Goal: Task Accomplishment & Management: Manage account settings

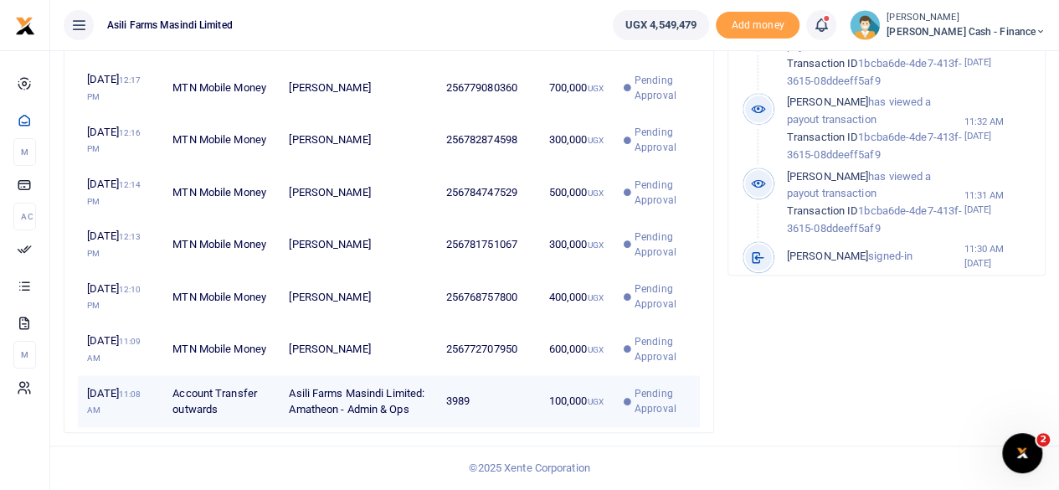
scroll to position [713, 0]
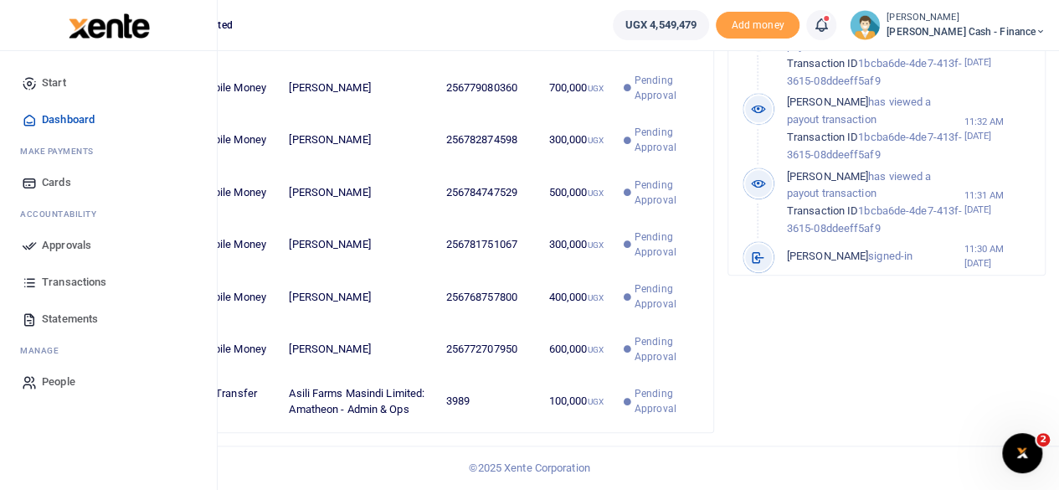
click at [76, 284] on span "Transactions" at bounding box center [74, 282] width 64 height 17
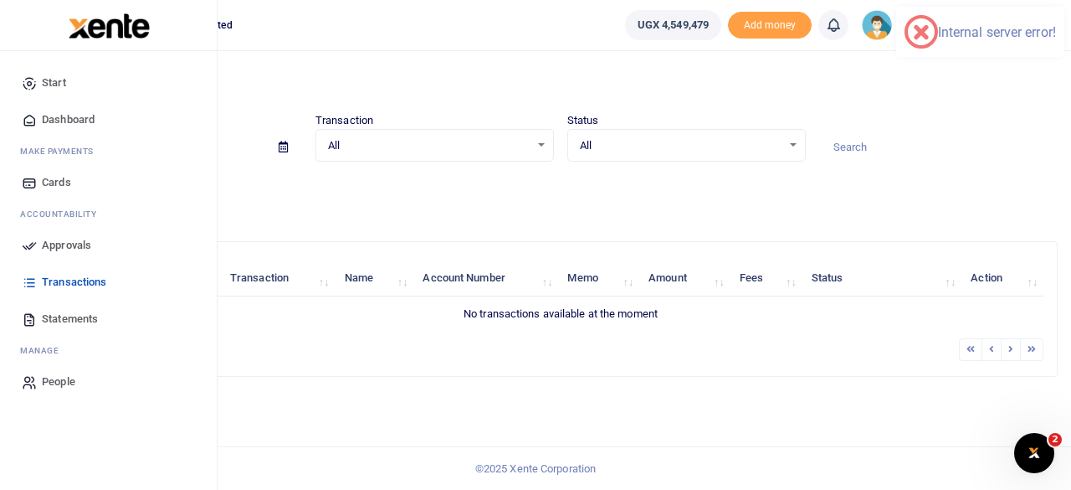
click at [58, 274] on span "Transactions" at bounding box center [74, 282] width 64 height 17
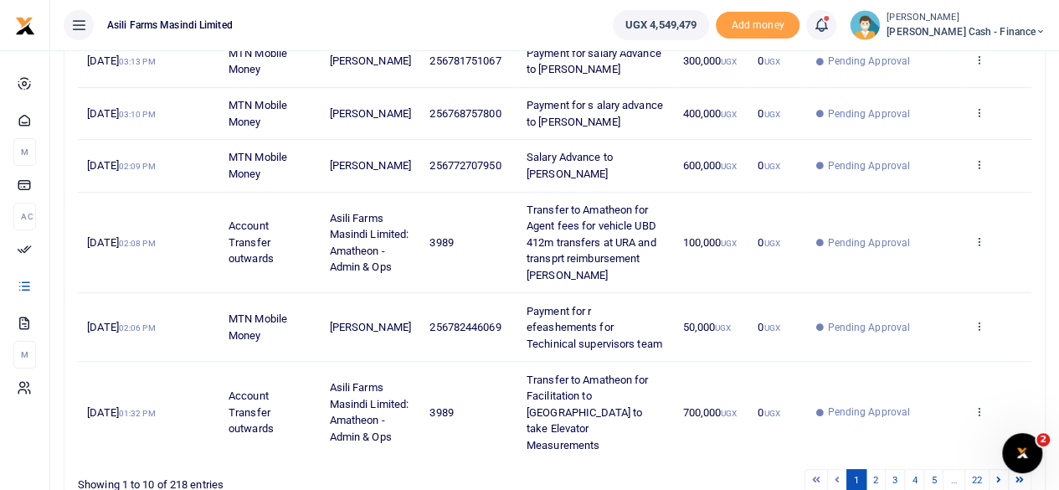
scroll to position [618, 0]
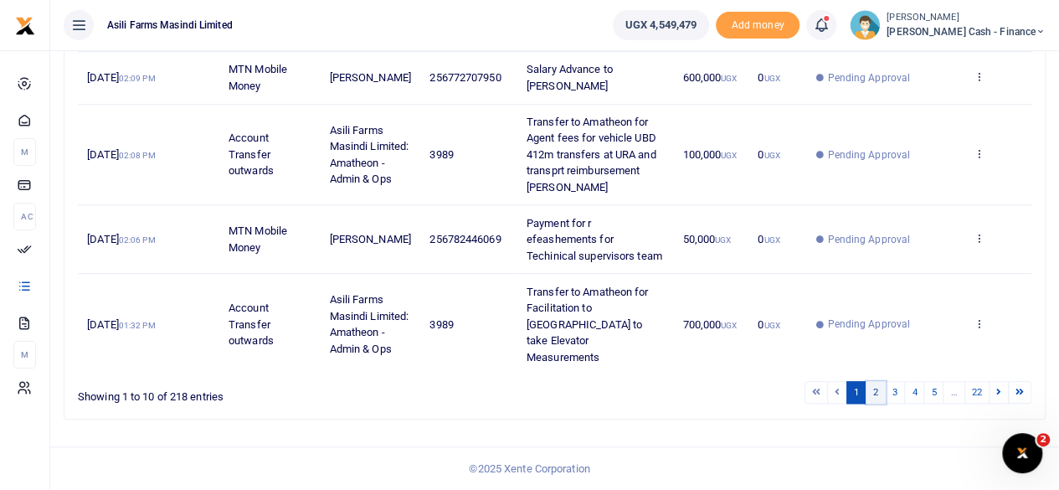
click at [881, 391] on link "2" at bounding box center [875, 392] width 20 height 23
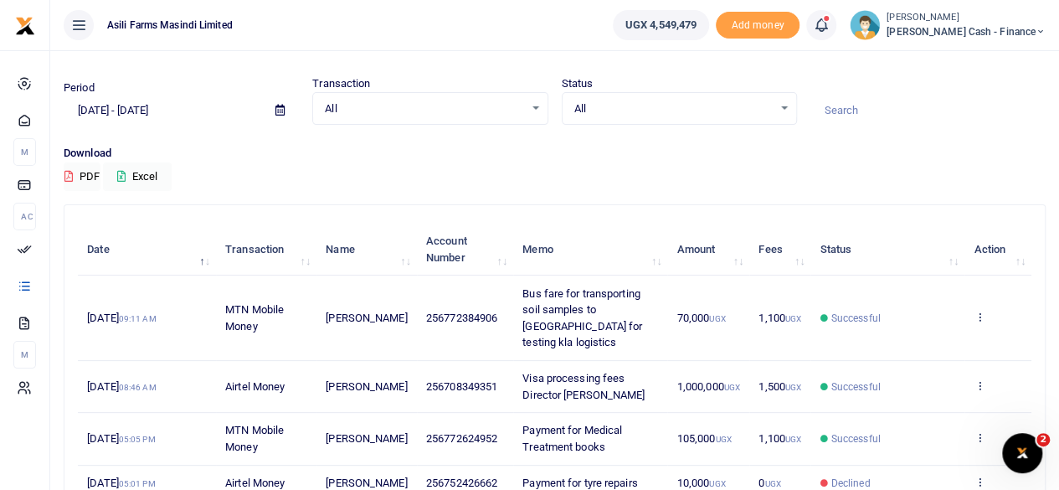
scroll to position [0, 0]
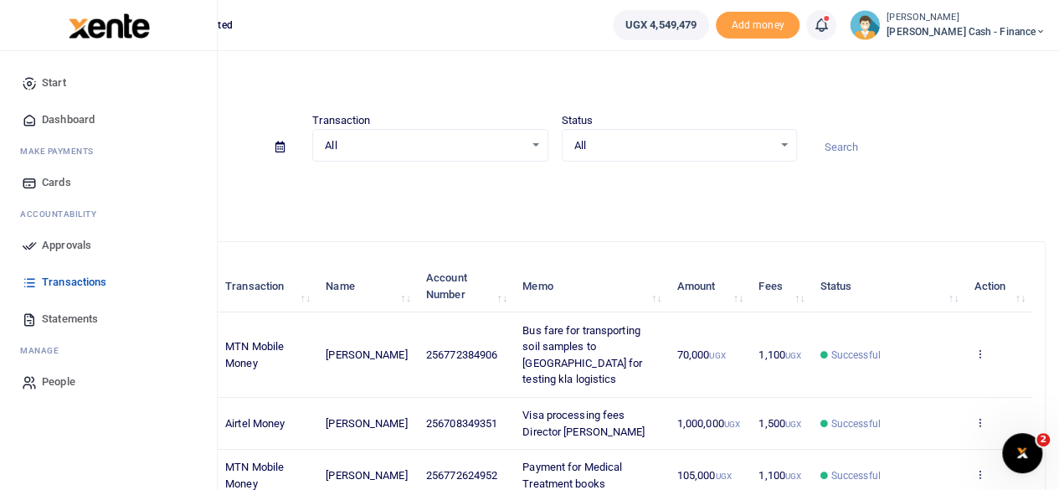
click at [72, 240] on span "Approvals" at bounding box center [66, 245] width 49 height 17
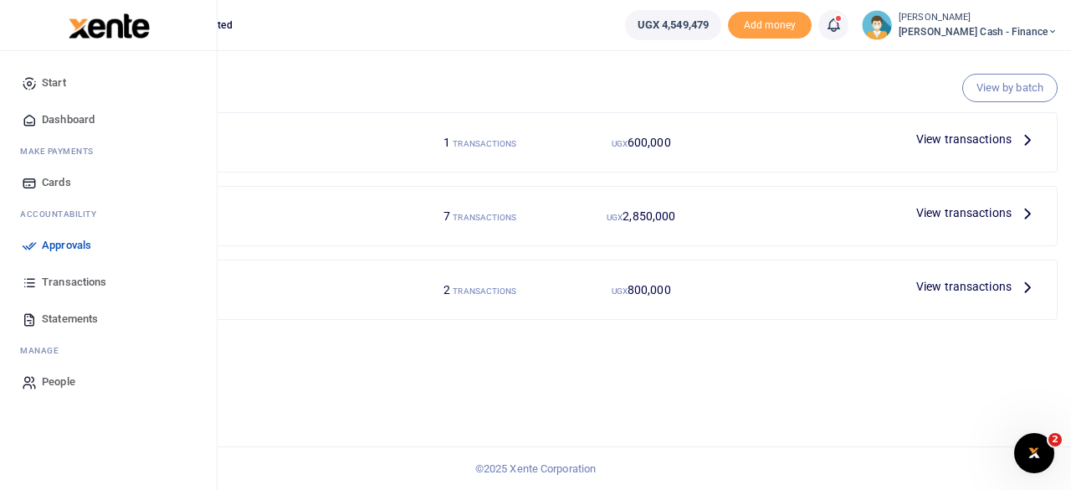
click at [68, 118] on span "Dashboard" at bounding box center [68, 119] width 53 height 17
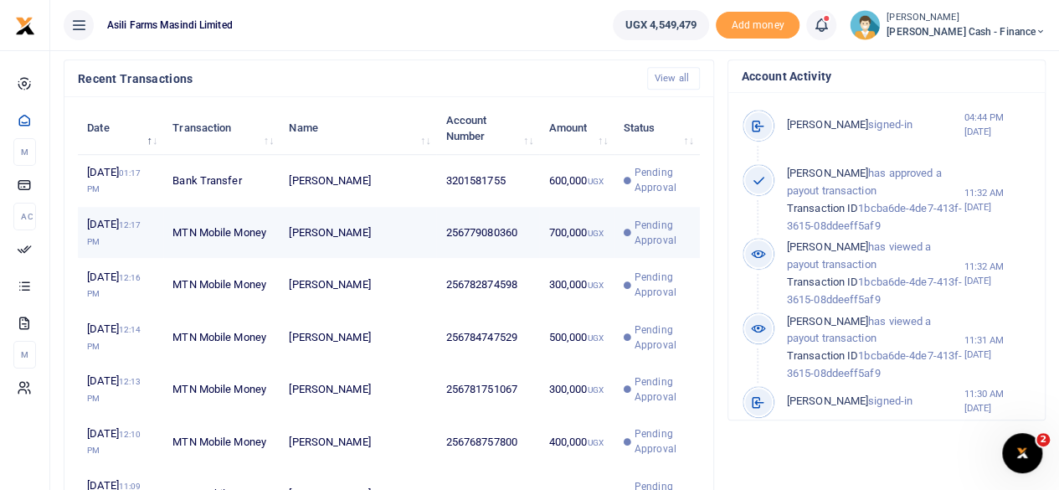
scroll to position [462, 0]
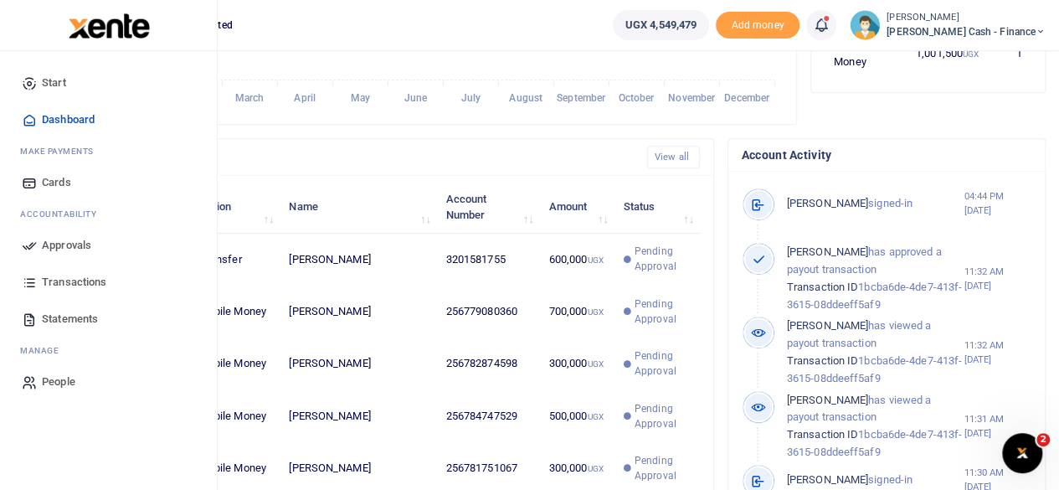
click at [82, 248] on span "Approvals" at bounding box center [66, 245] width 49 height 17
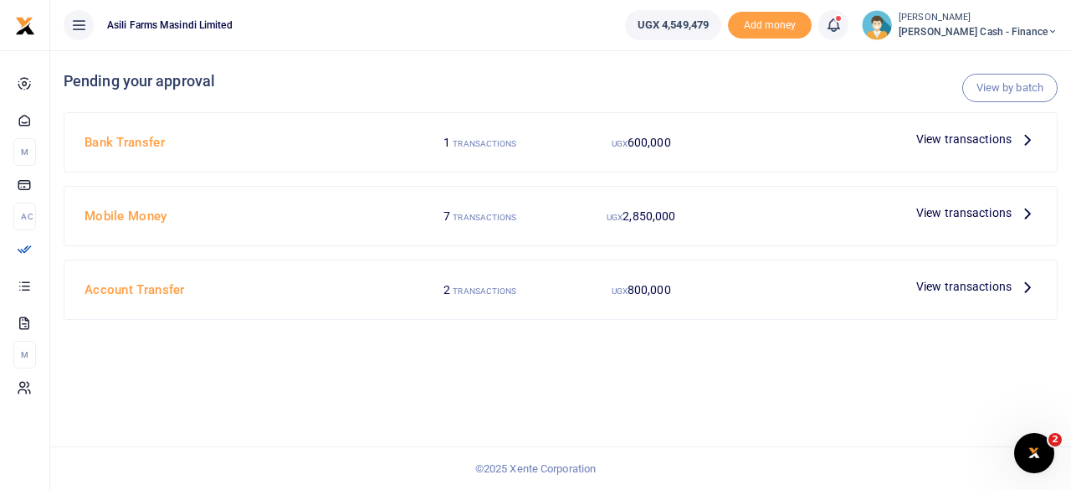
click at [996, 138] on span "View transactions" at bounding box center [963, 139] width 95 height 18
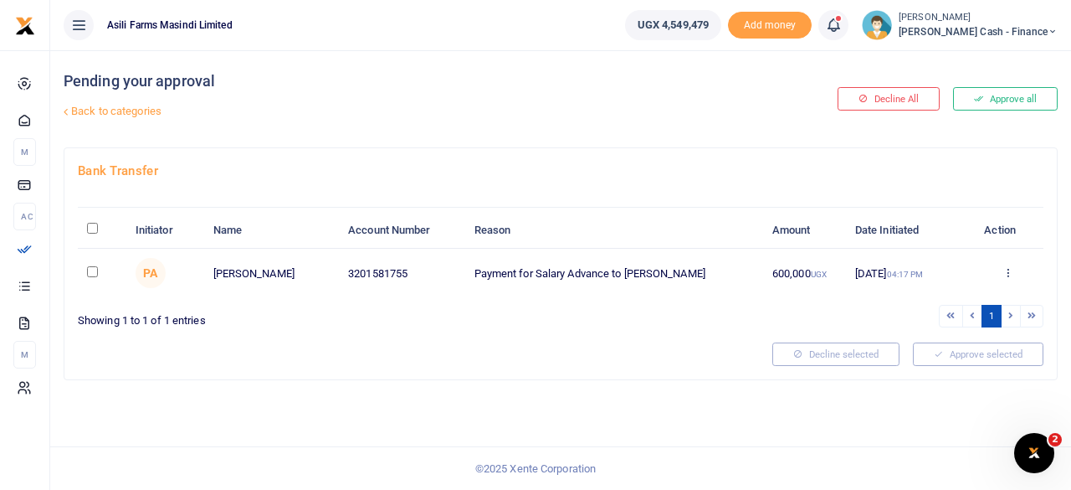
click at [97, 225] on input "\a \a : activate to sort column descending" at bounding box center [92, 228] width 11 height 11
checkbox input "true"
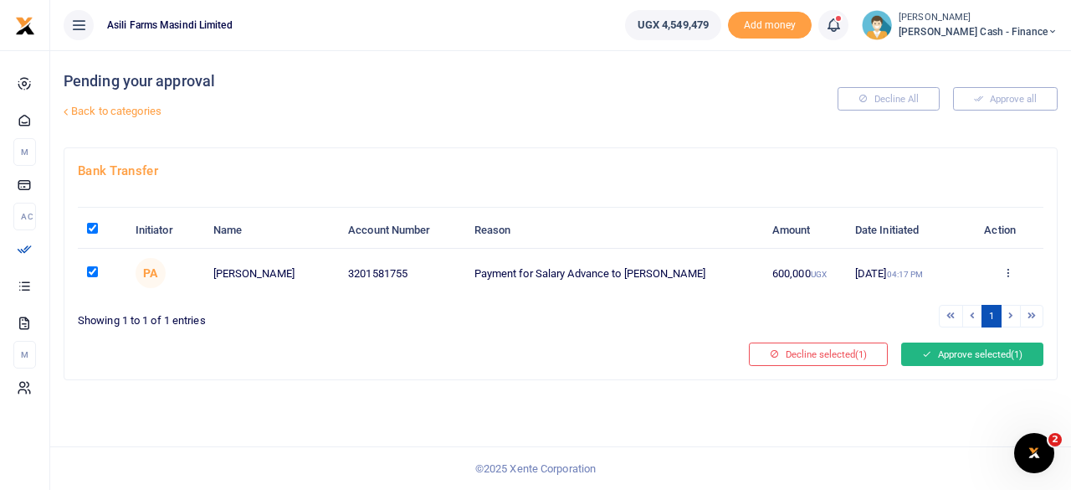
click at [985, 351] on button "Approve selected (1)" at bounding box center [972, 353] width 142 height 23
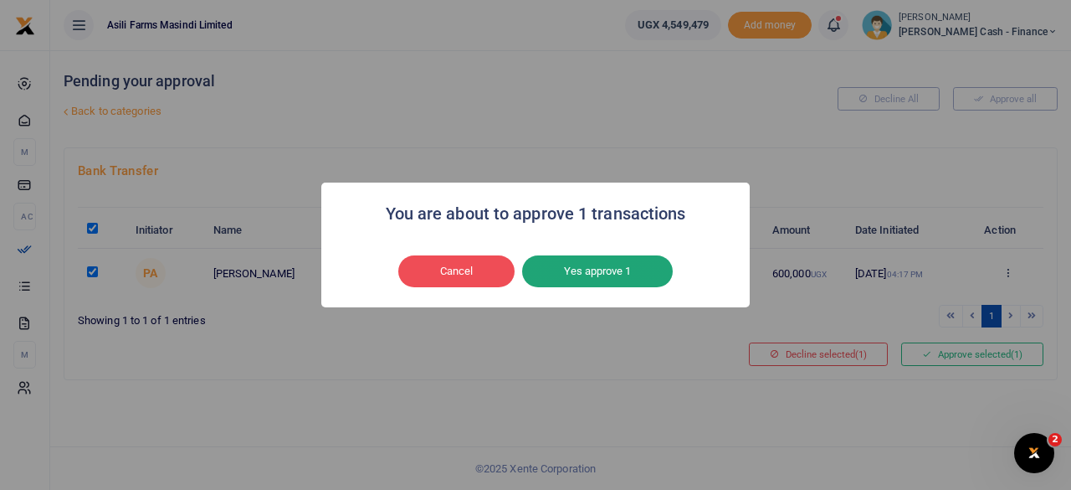
click at [590, 262] on button "Yes approve 1" at bounding box center [597, 271] width 151 height 32
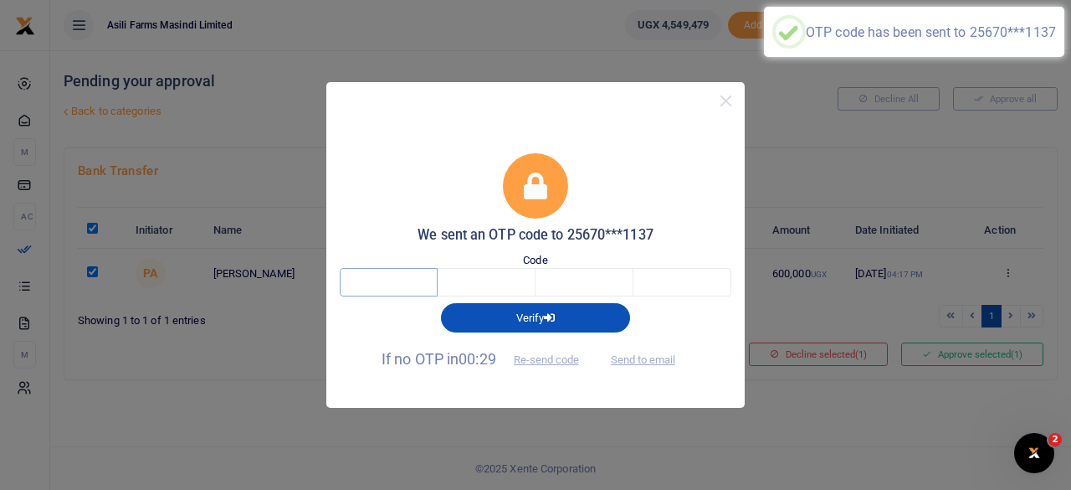
click at [374, 277] on input "text" at bounding box center [389, 282] width 98 height 28
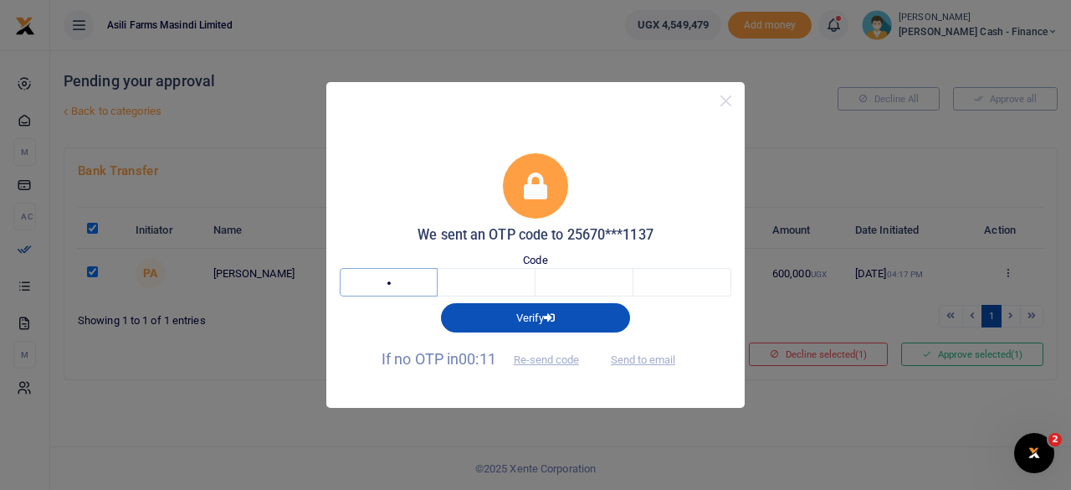
type input "5"
type input "2"
type input "1"
type input "3"
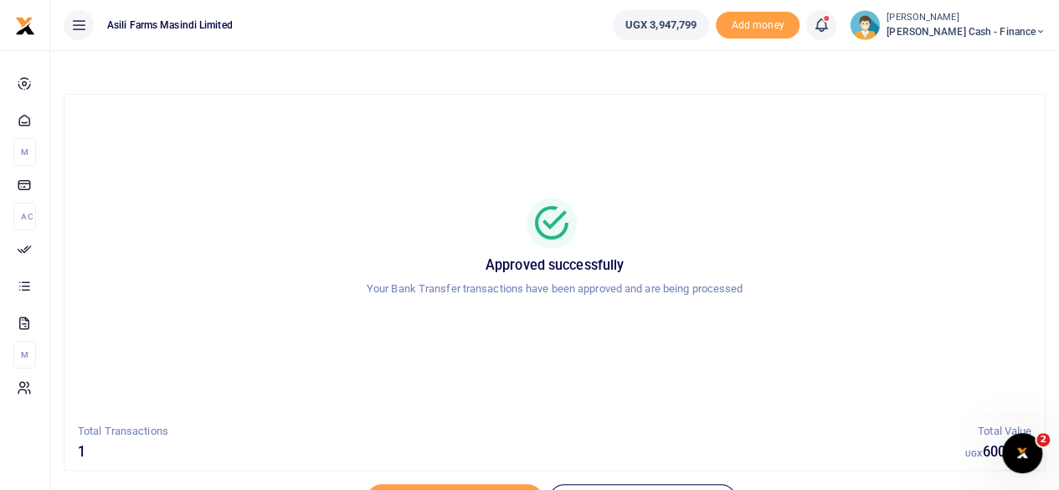
scroll to position [85, 0]
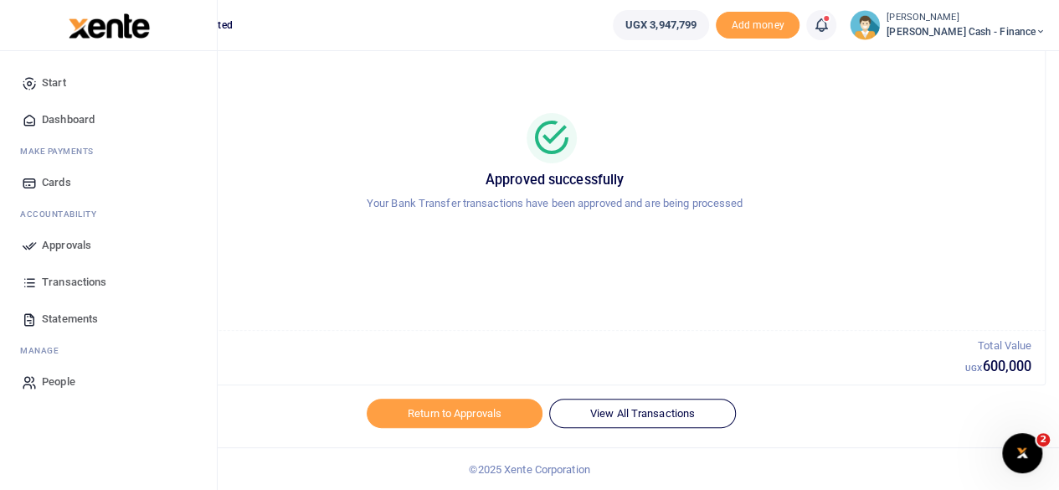
click at [53, 250] on span "Approvals" at bounding box center [66, 245] width 49 height 17
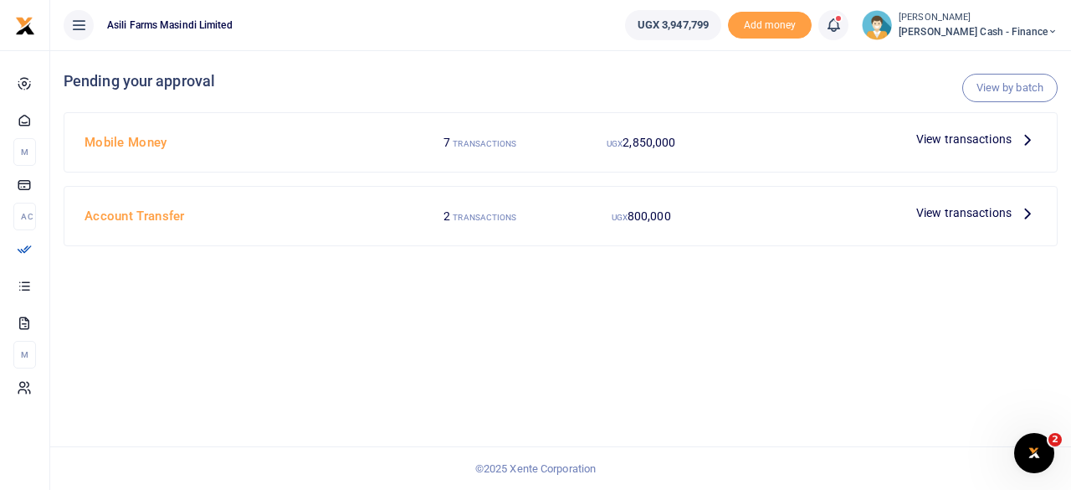
click at [1017, 132] on p "View transactions" at bounding box center [976, 139] width 121 height 18
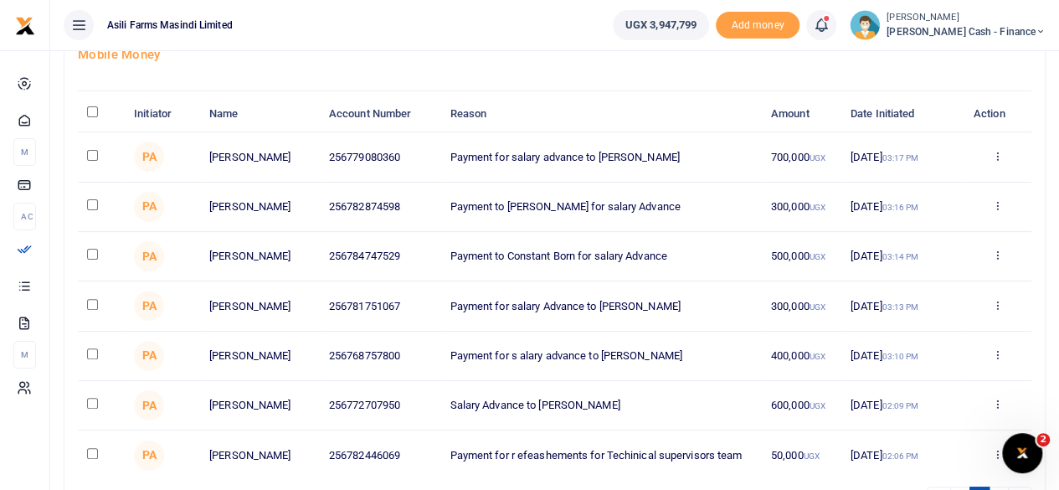
scroll to position [167, 0]
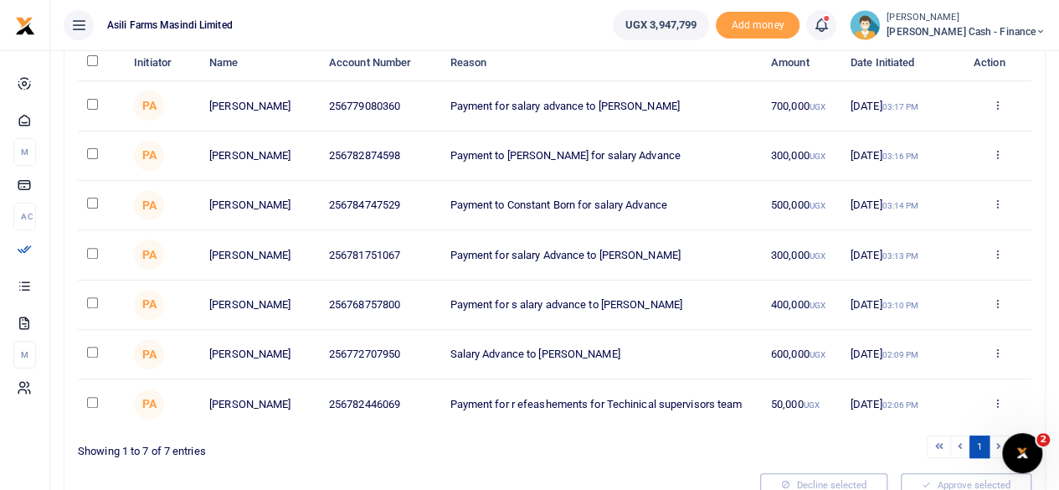
click at [994, 444] on li at bounding box center [998, 446] width 19 height 23
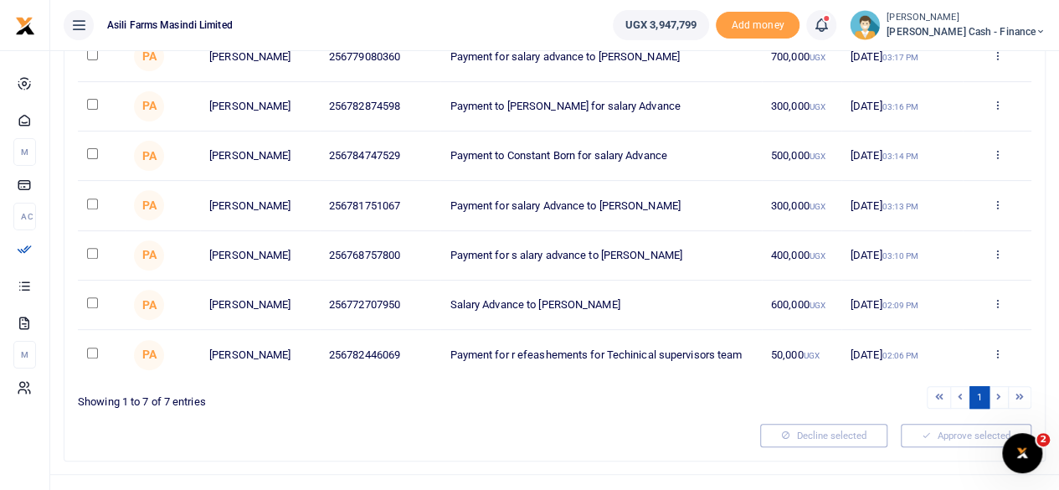
scroll to position [240, 0]
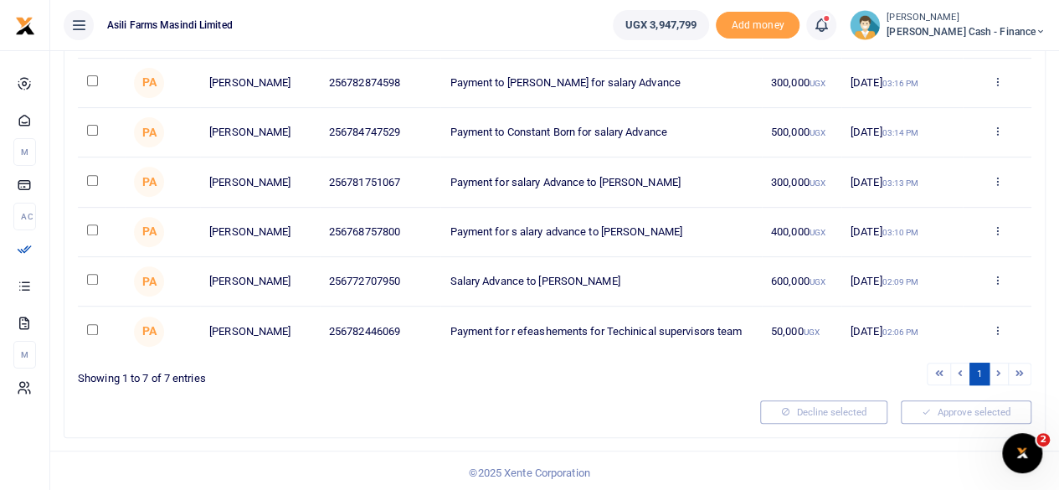
click at [1023, 371] on li at bounding box center [1019, 373] width 23 height 23
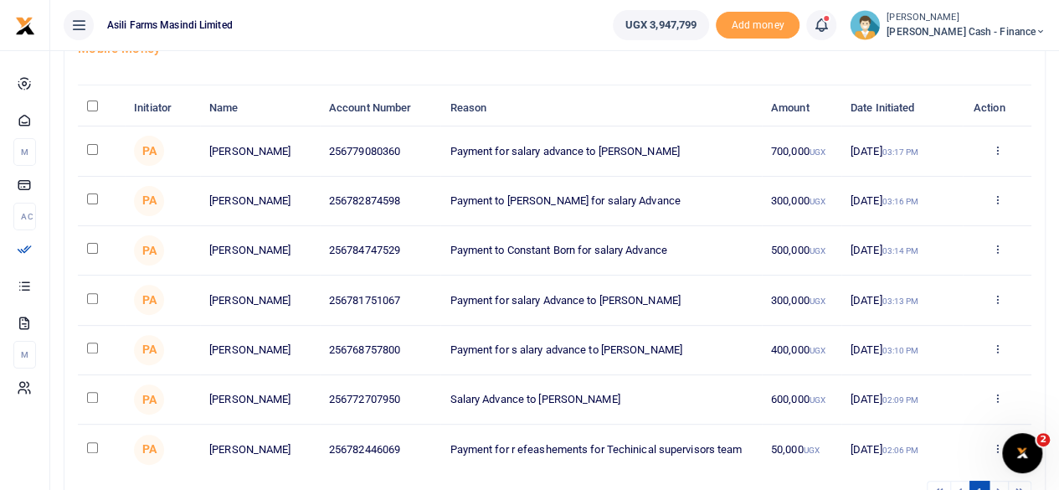
scroll to position [156, 0]
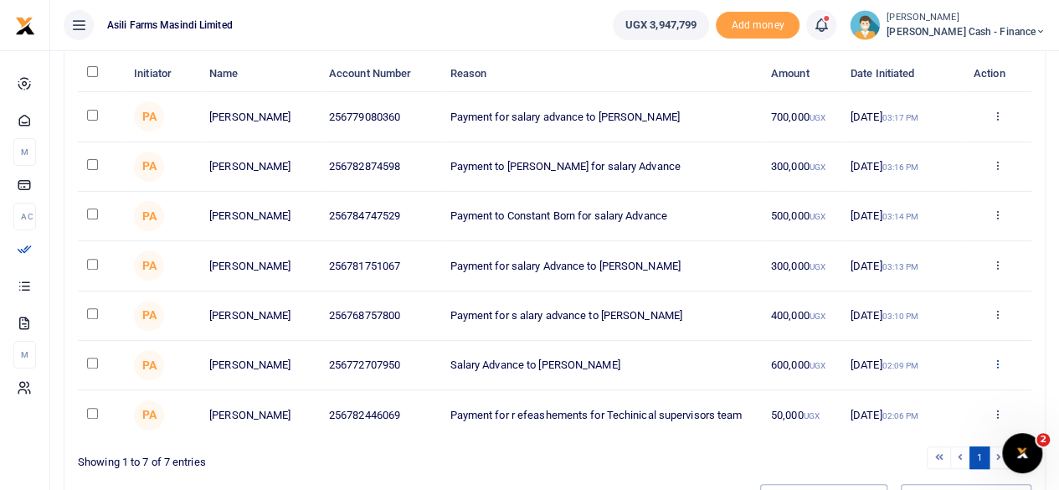
click at [994, 359] on icon at bounding box center [996, 363] width 11 height 12
click at [924, 465] on link "Details" at bounding box center [936, 464] width 132 height 23
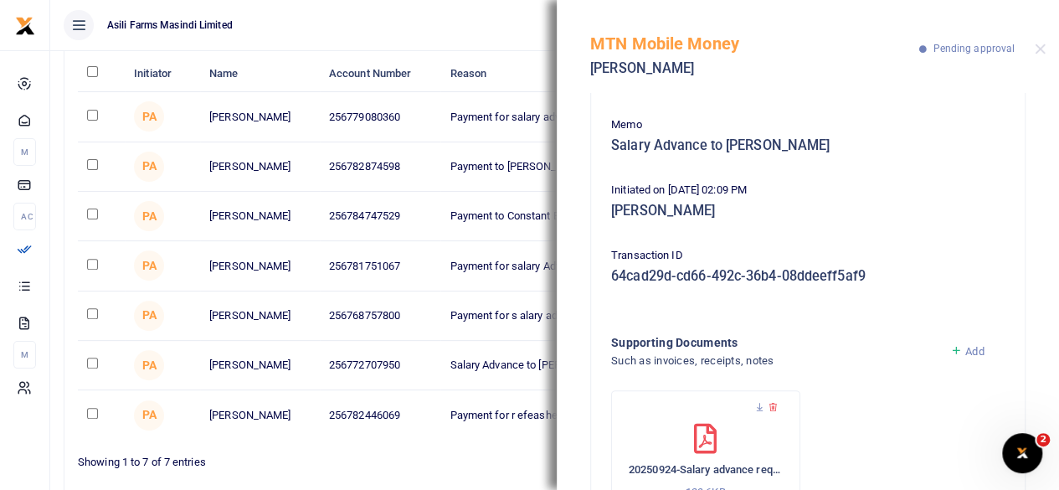
scroll to position [217, 0]
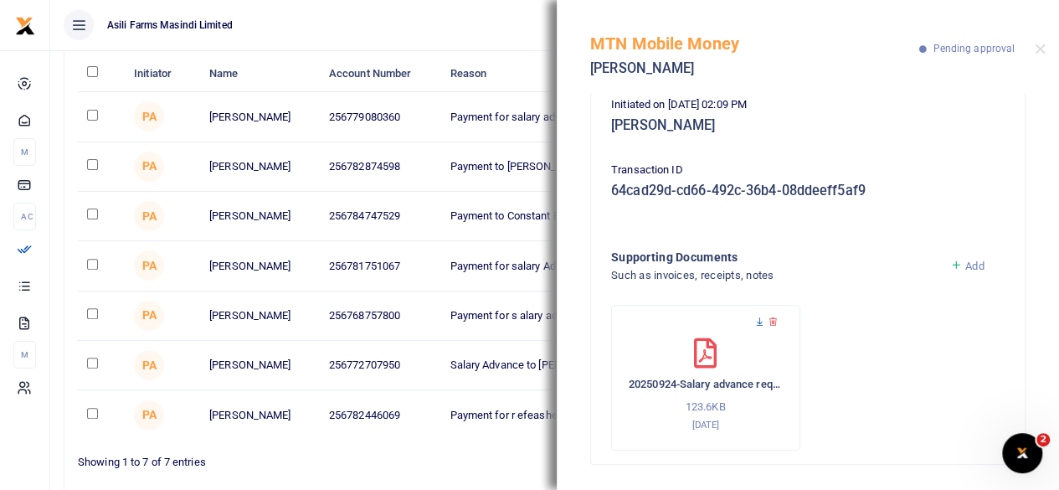
click at [756, 322] on icon at bounding box center [759, 321] width 11 height 11
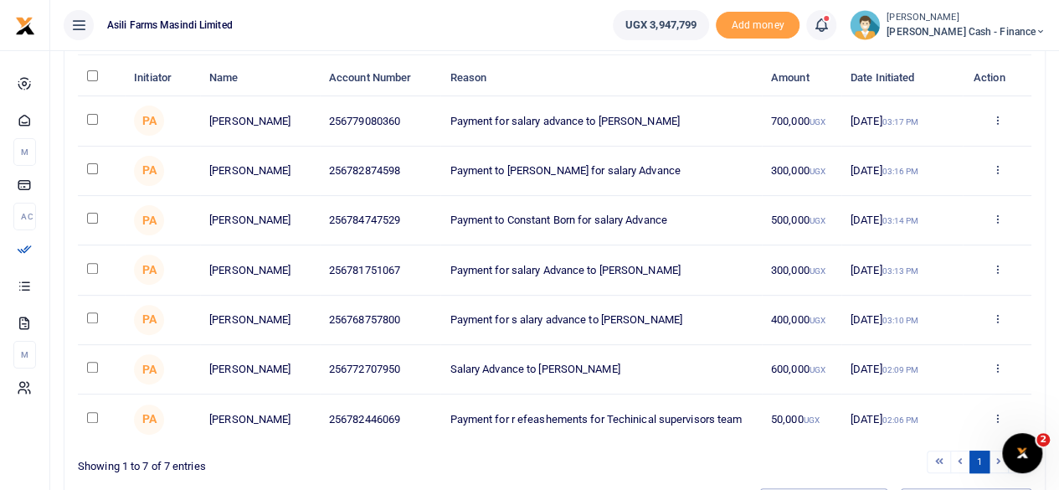
scroll to position [167, 0]
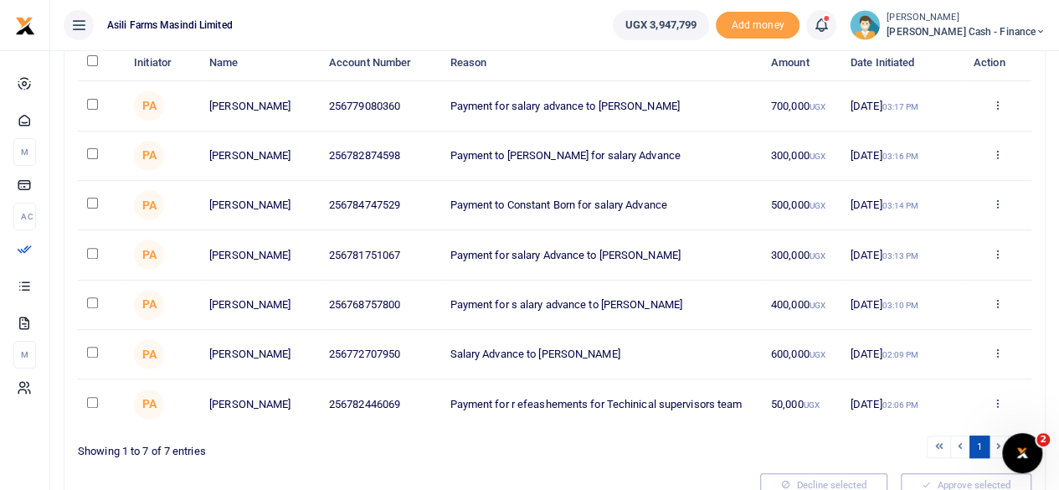
click at [1001, 352] on icon at bounding box center [996, 352] width 11 height 12
click at [97, 347] on input "checkbox" at bounding box center [92, 351] width 11 height 11
checkbox input "true"
click at [997, 351] on icon at bounding box center [996, 352] width 11 height 12
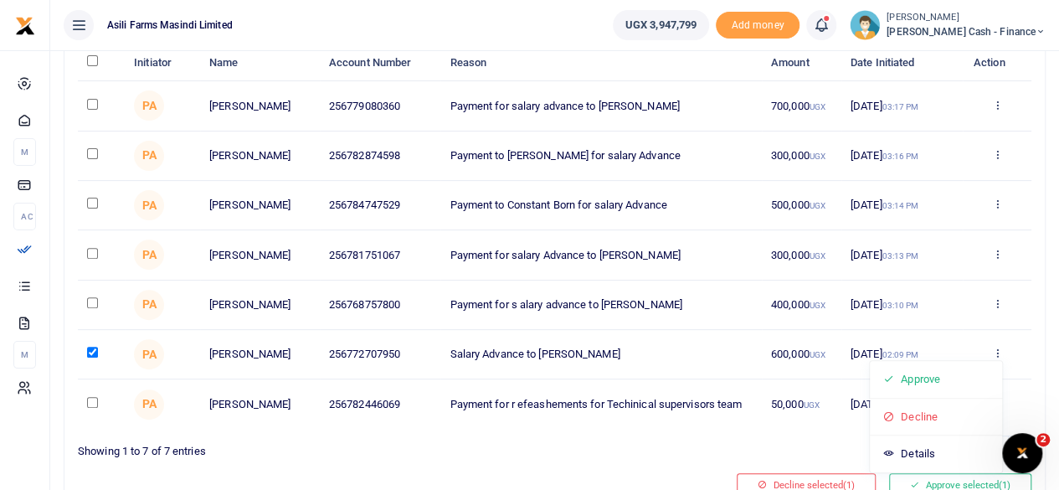
click at [497, 13] on ul "Asili Farms Masindi Limited" at bounding box center [324, 25] width 549 height 50
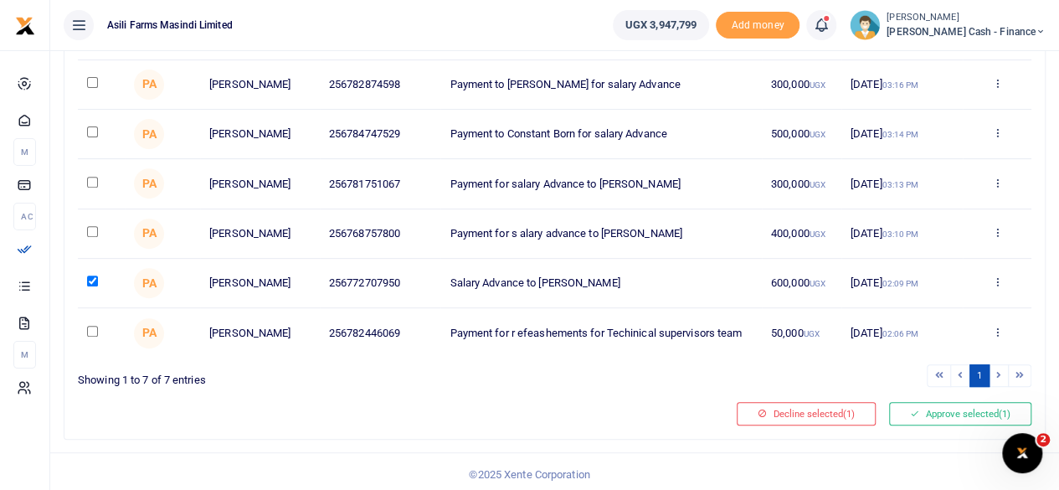
scroll to position [240, 0]
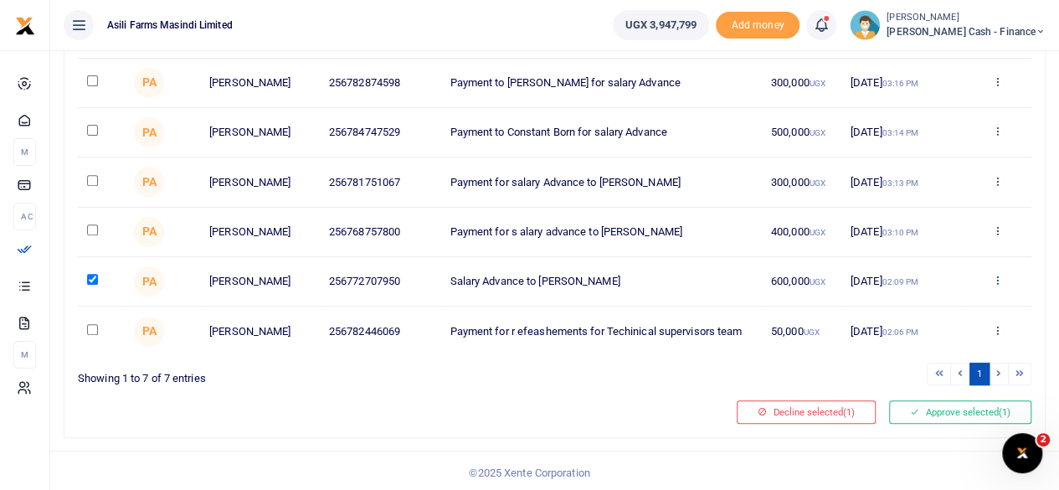
click at [998, 278] on icon at bounding box center [996, 280] width 11 height 12
click at [945, 346] on link "Decline" at bounding box center [936, 343] width 132 height 23
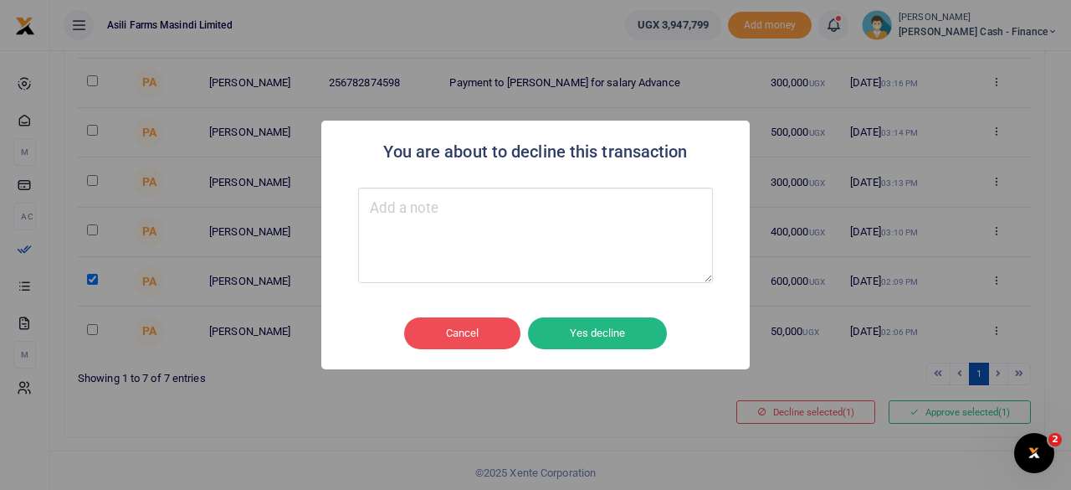
click at [469, 228] on textarea "Type your message here" at bounding box center [535, 234] width 355 height 95
type textarea "Kindly change the payment details"
click at [617, 335] on button "Yes decline" at bounding box center [597, 333] width 139 height 32
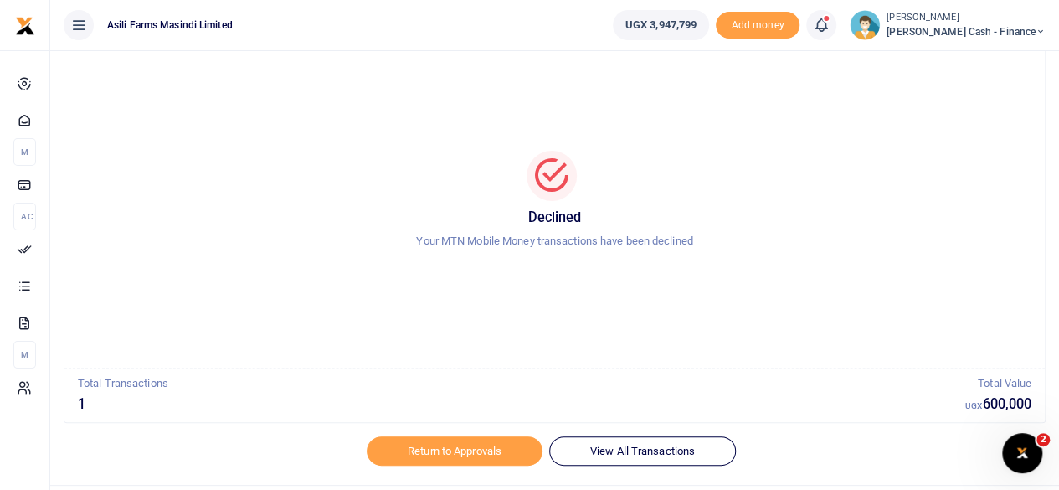
scroll to position [85, 0]
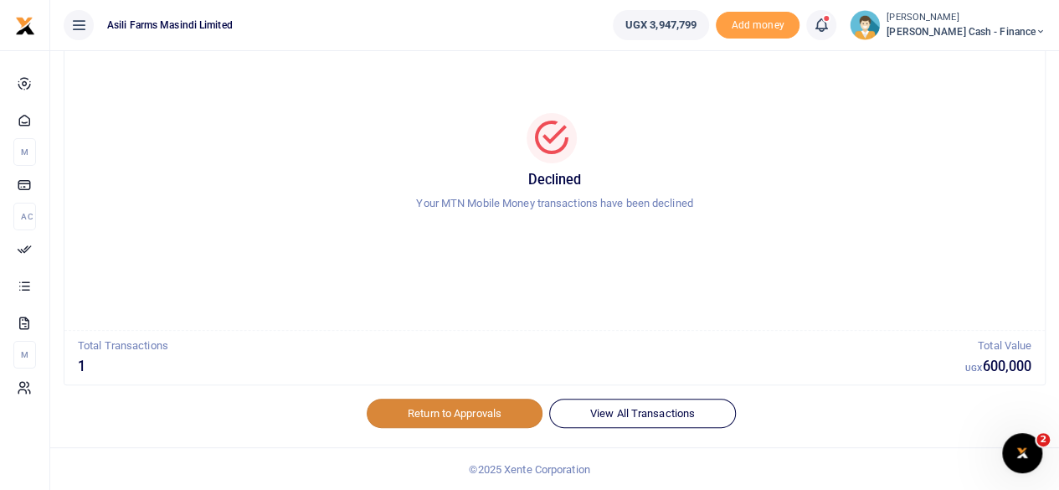
click at [494, 411] on link "Return to Approvals" at bounding box center [455, 412] width 176 height 28
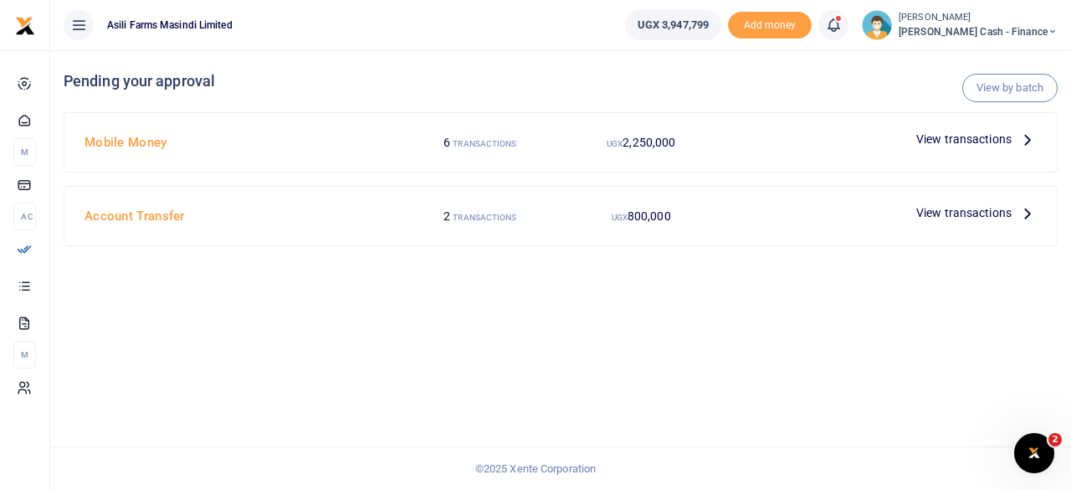
click at [1011, 140] on p "View transactions" at bounding box center [976, 139] width 121 height 18
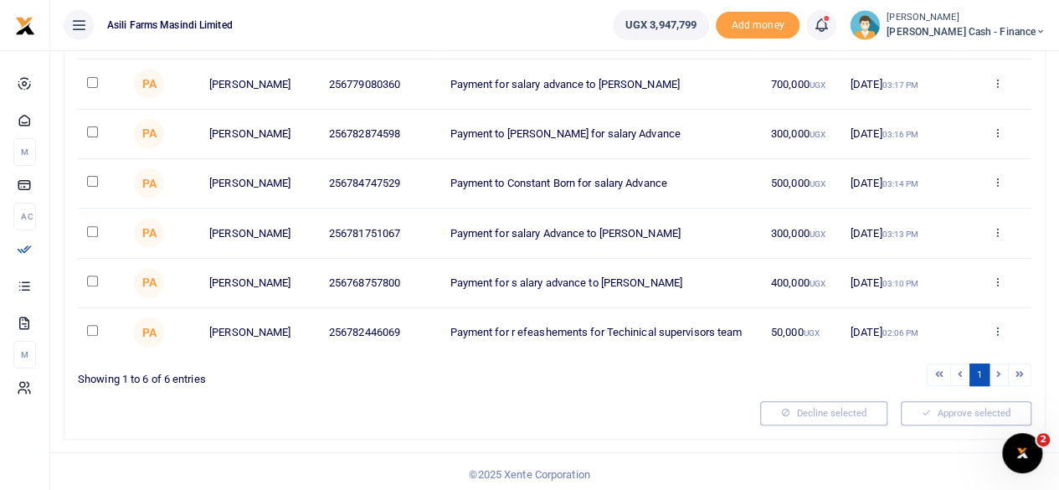
scroll to position [191, 0]
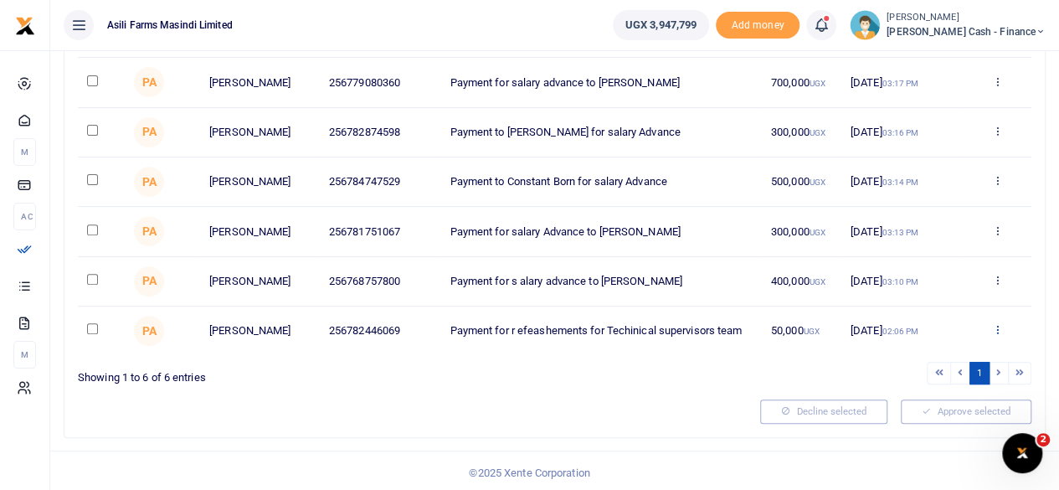
click at [996, 327] on icon at bounding box center [996, 329] width 11 height 12
click at [919, 429] on link "Details" at bounding box center [936, 429] width 132 height 23
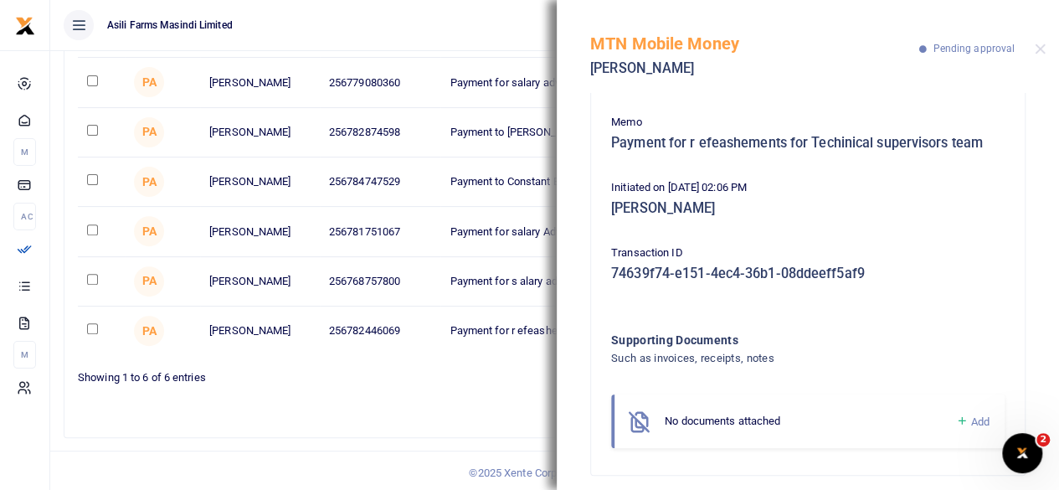
scroll to position [146, 0]
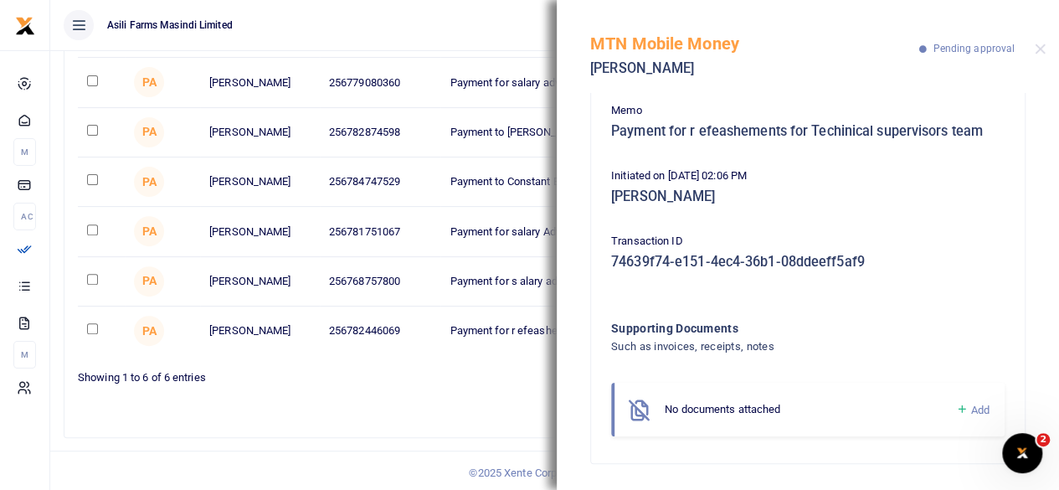
click at [484, 421] on div "Mobile Money Initiator Name Account Number Reason Amount Date Initiated Action …" at bounding box center [554, 196] width 980 height 479
click at [1046, 49] on div "MTN Mobile Money [PERSON_NAME] Pending approval" at bounding box center [808, 46] width 502 height 93
click at [1040, 53] on button "Close" at bounding box center [1039, 49] width 11 height 11
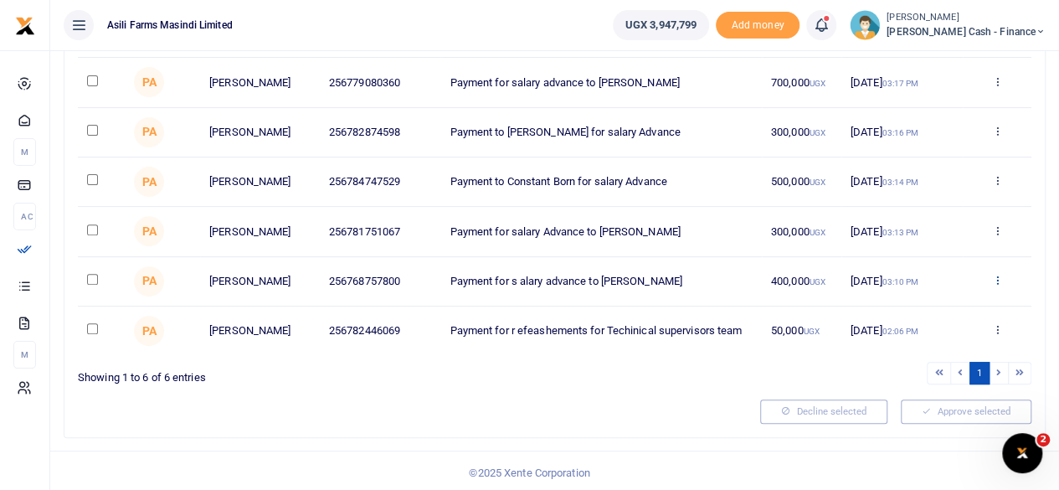
click at [994, 279] on icon at bounding box center [996, 280] width 11 height 12
click at [926, 381] on link "Details" at bounding box center [936, 380] width 132 height 23
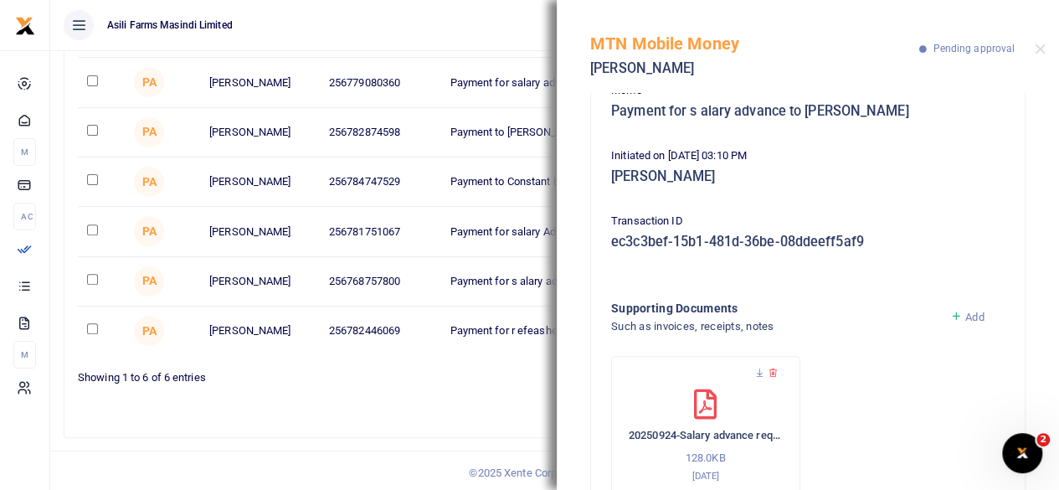
scroll to position [217, 0]
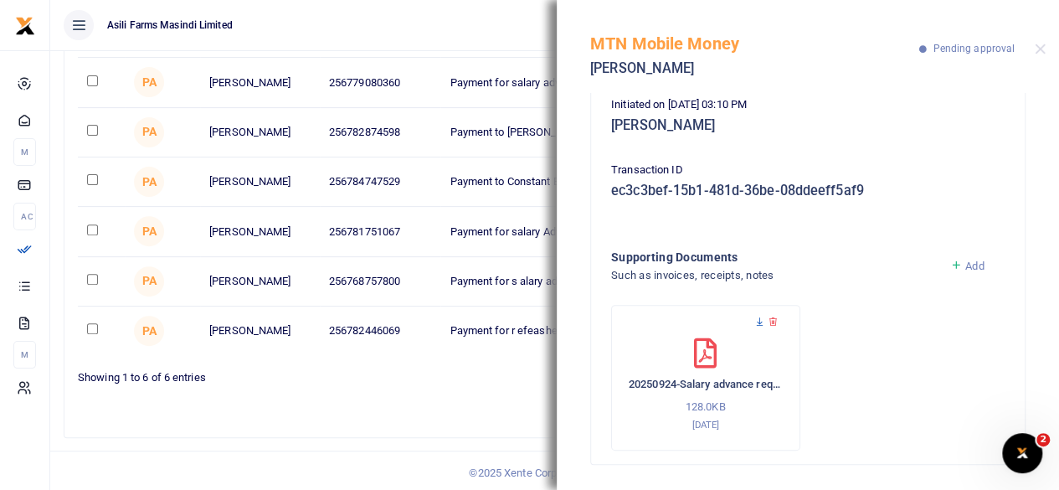
click at [758, 319] on icon at bounding box center [759, 321] width 11 height 11
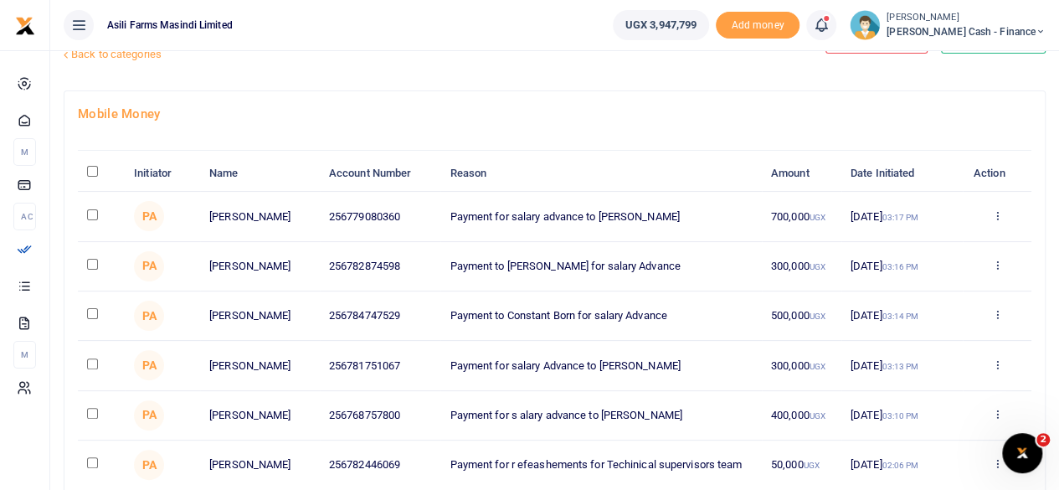
scroll to position [84, 0]
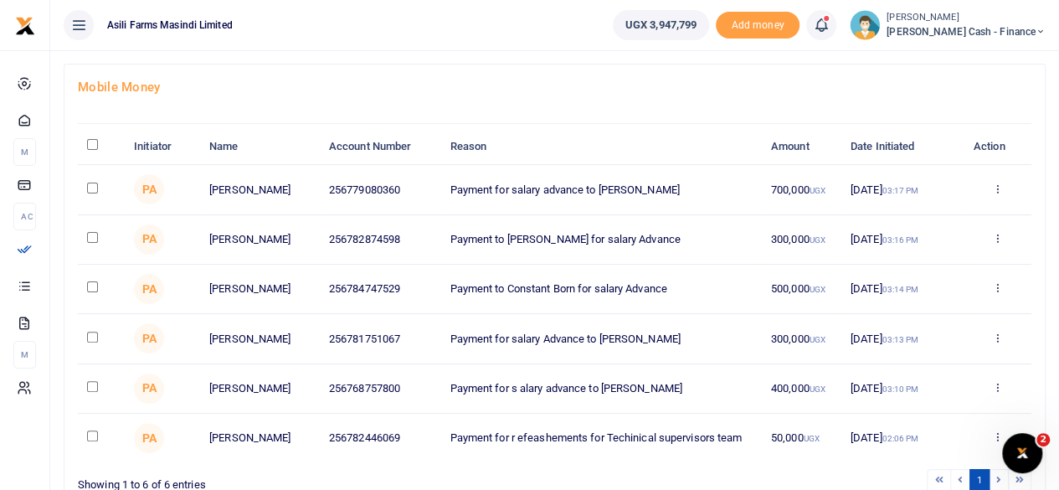
click at [90, 189] on input "checkbox" at bounding box center [92, 187] width 11 height 11
checkbox input "true"
click at [92, 232] on input "checkbox" at bounding box center [92, 237] width 11 height 11
checkbox input "true"
click at [90, 281] on input "checkbox" at bounding box center [92, 286] width 11 height 11
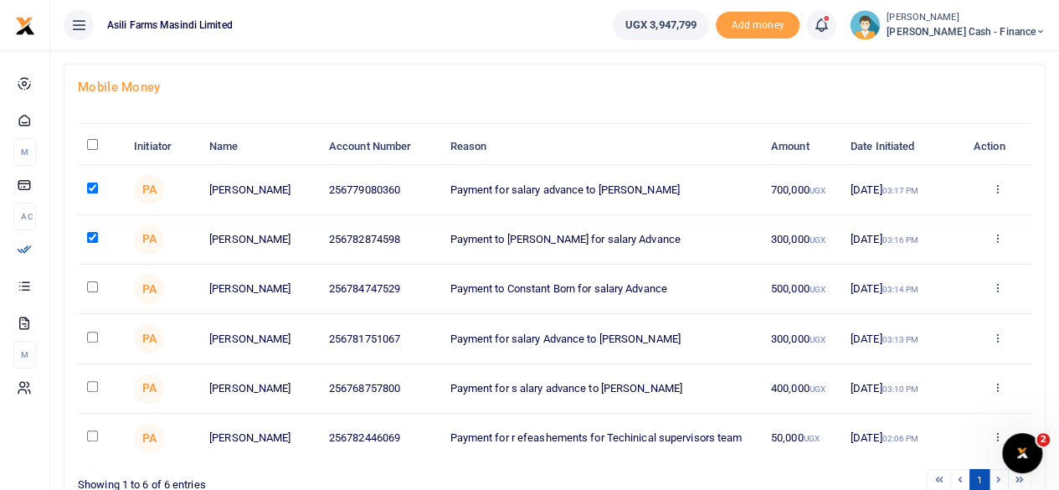
checkbox input "true"
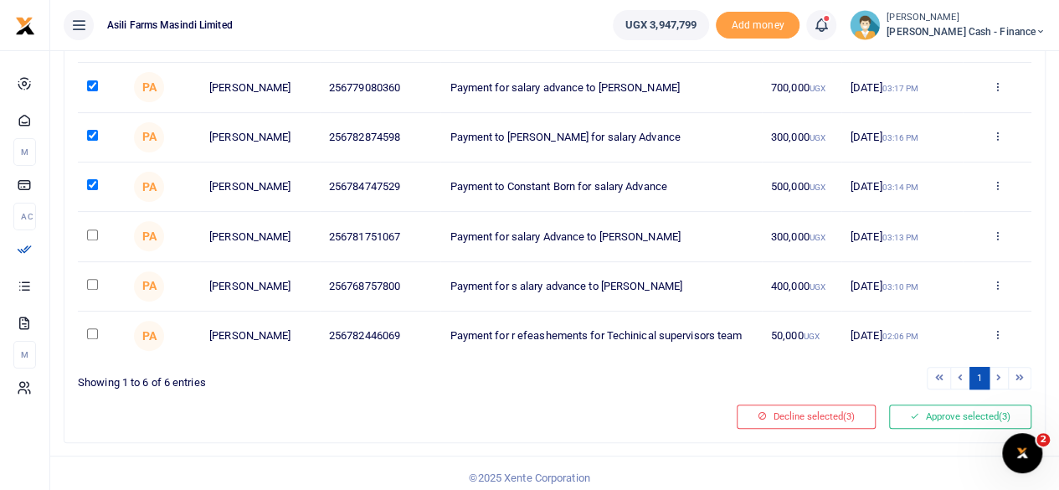
scroll to position [191, 0]
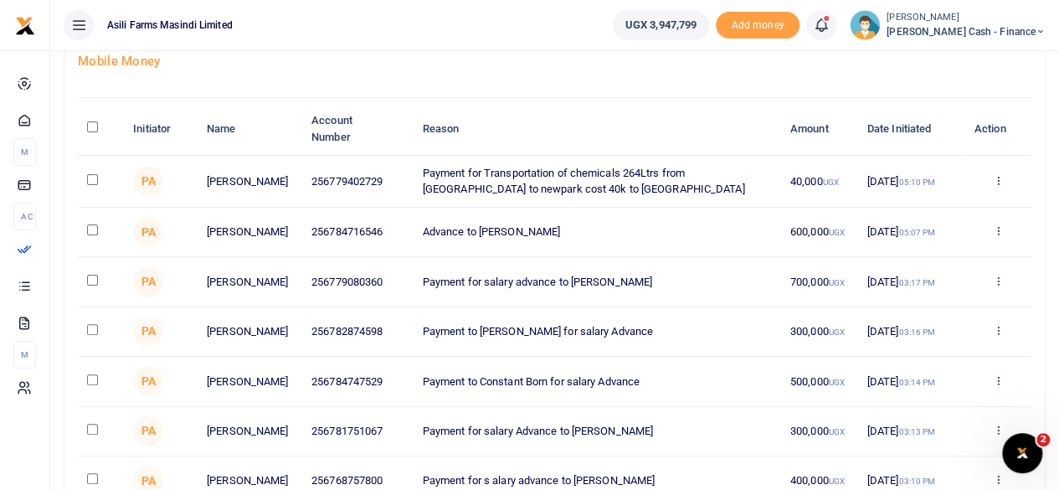
scroll to position [84, 0]
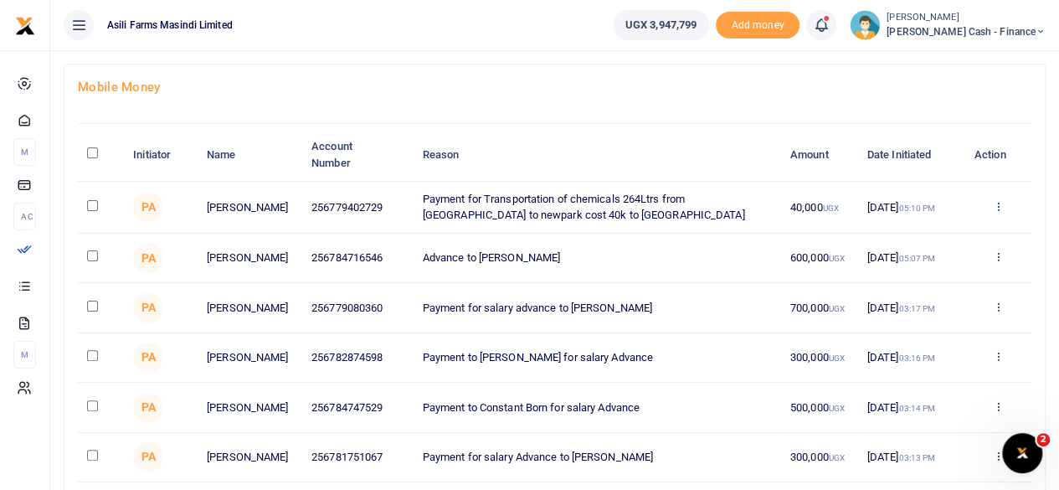
click at [997, 208] on icon at bounding box center [997, 206] width 11 height 12
click at [931, 312] on link "Details" at bounding box center [936, 307] width 132 height 23
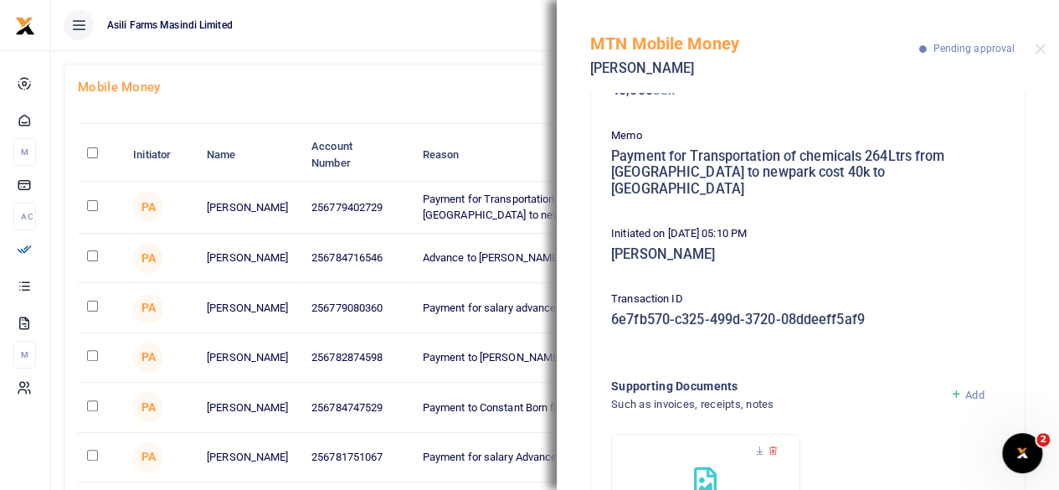
scroll to position [233, 0]
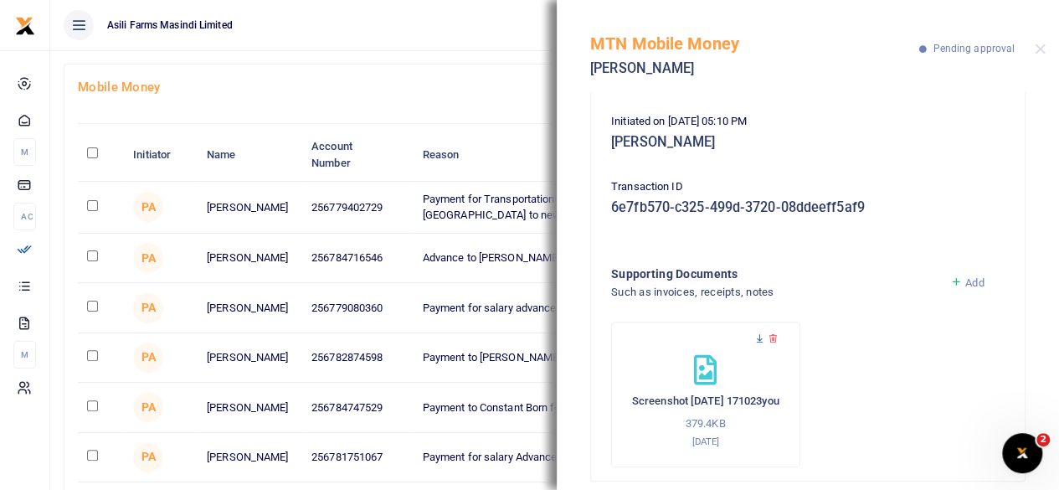
click at [757, 333] on icon at bounding box center [759, 338] width 11 height 11
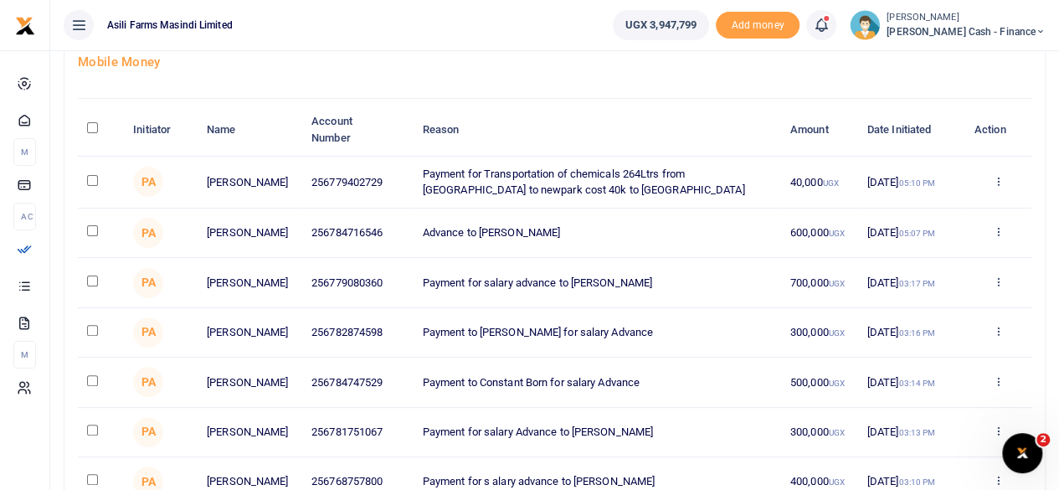
scroll to position [84, 0]
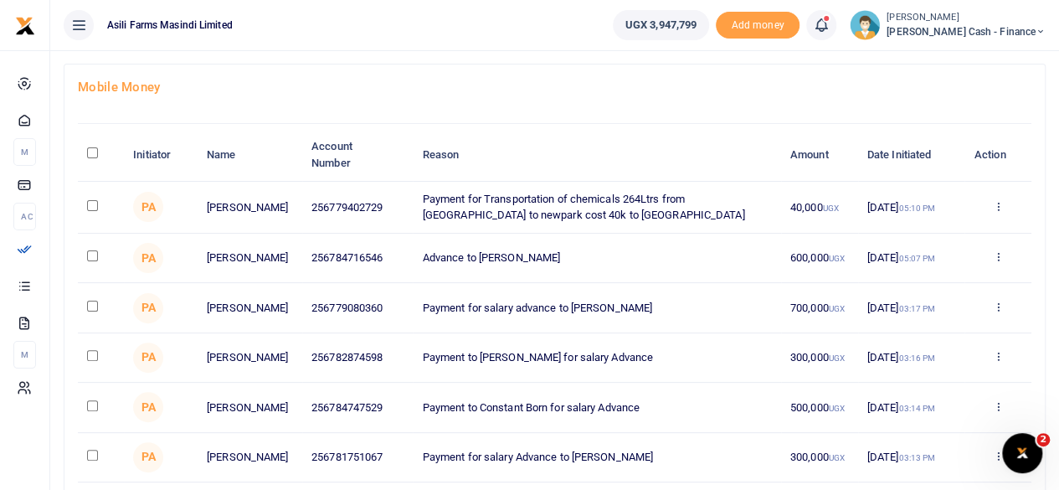
click at [92, 205] on input "checkbox" at bounding box center [92, 205] width 11 height 11
checkbox input "true"
click at [90, 254] on input "checkbox" at bounding box center [92, 255] width 11 height 11
checkbox input "true"
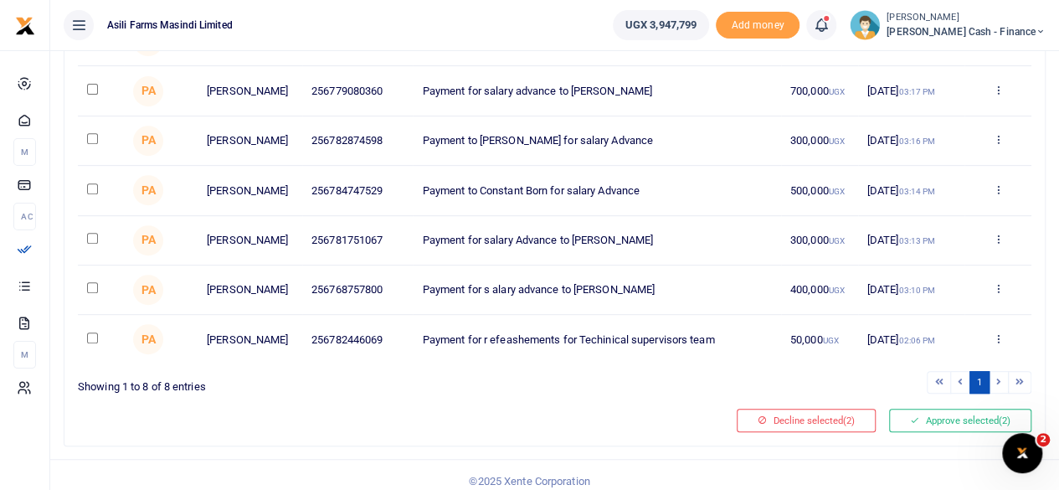
scroll to position [326, 0]
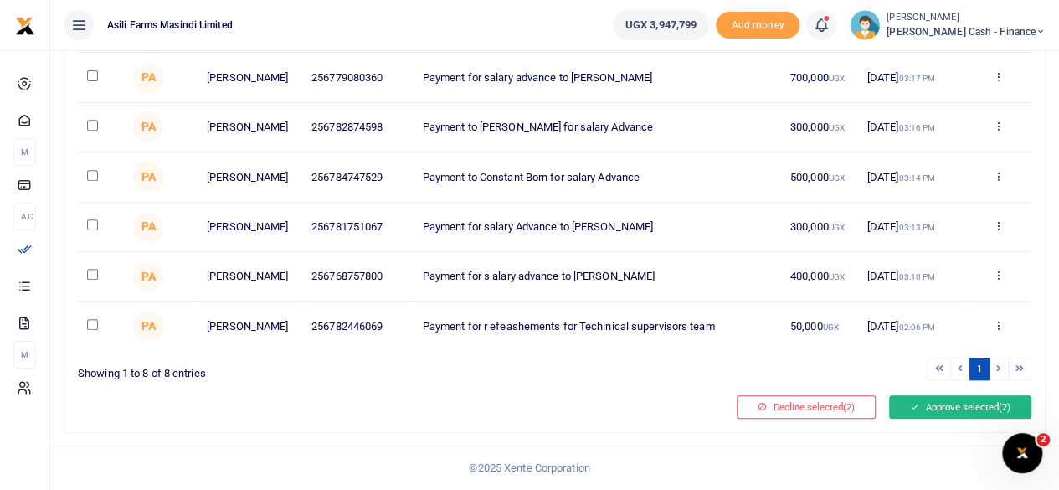
click at [932, 408] on button "Approve selected (2)" at bounding box center [960, 406] width 142 height 23
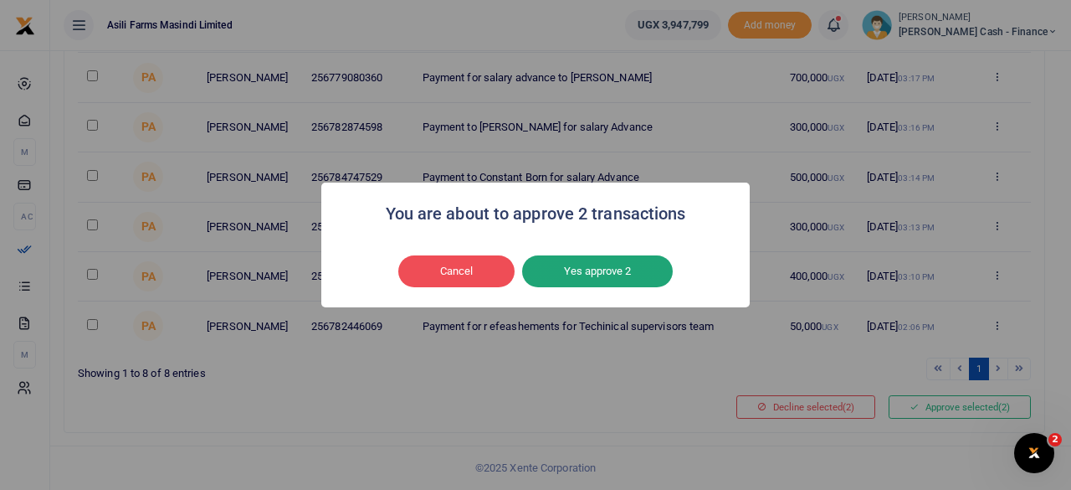
click at [597, 266] on button "Yes approve 2" at bounding box center [597, 271] width 151 height 32
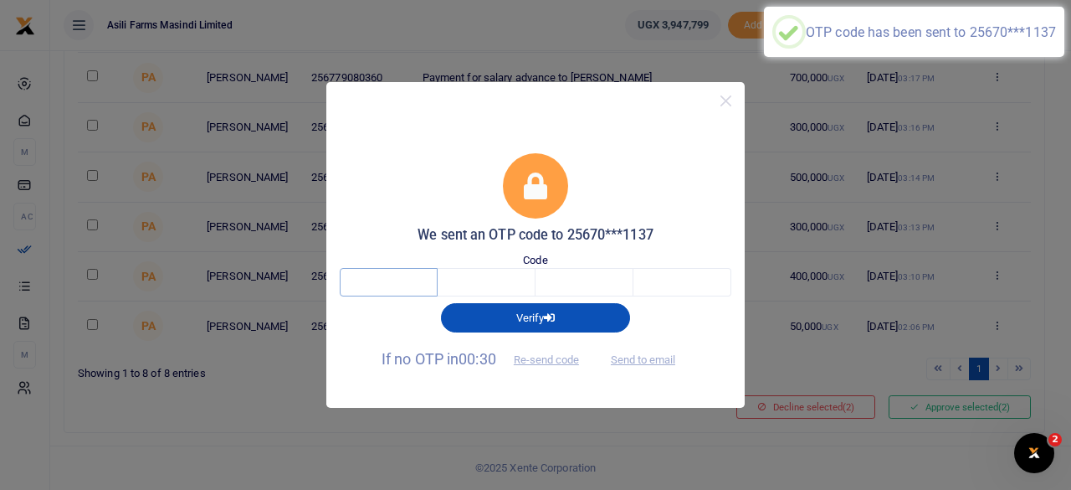
click at [403, 287] on input "text" at bounding box center [389, 282] width 98 height 28
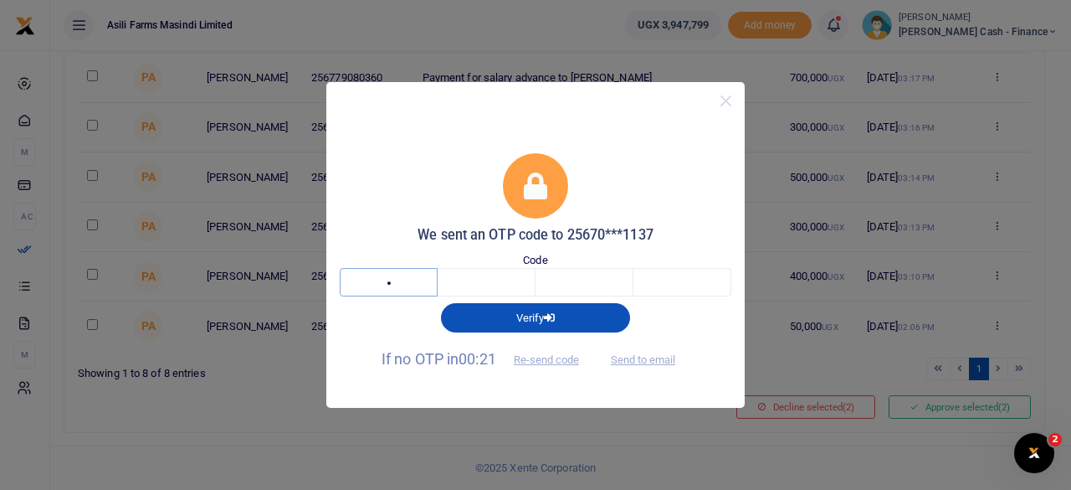
type input "5"
type input "4"
type input "7"
type input "9"
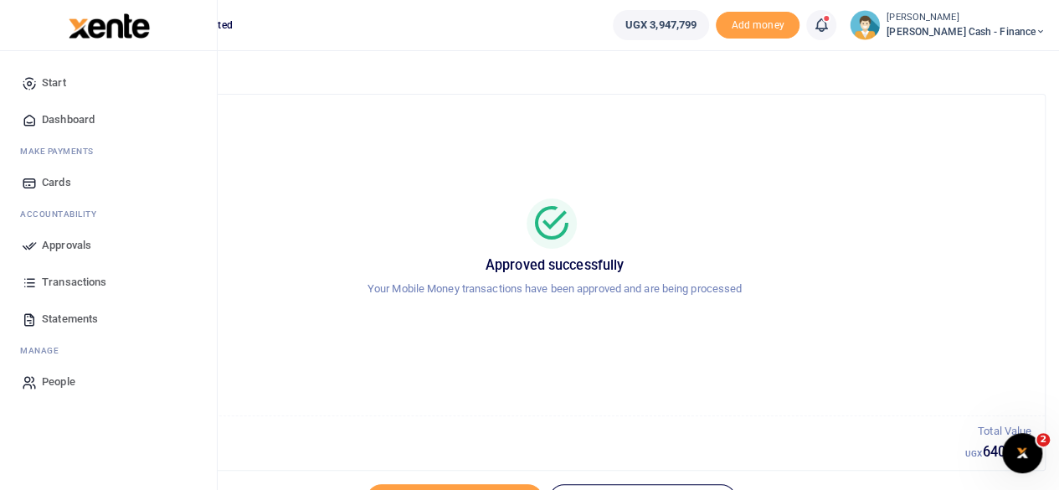
click at [54, 249] on span "Approvals" at bounding box center [66, 245] width 49 height 17
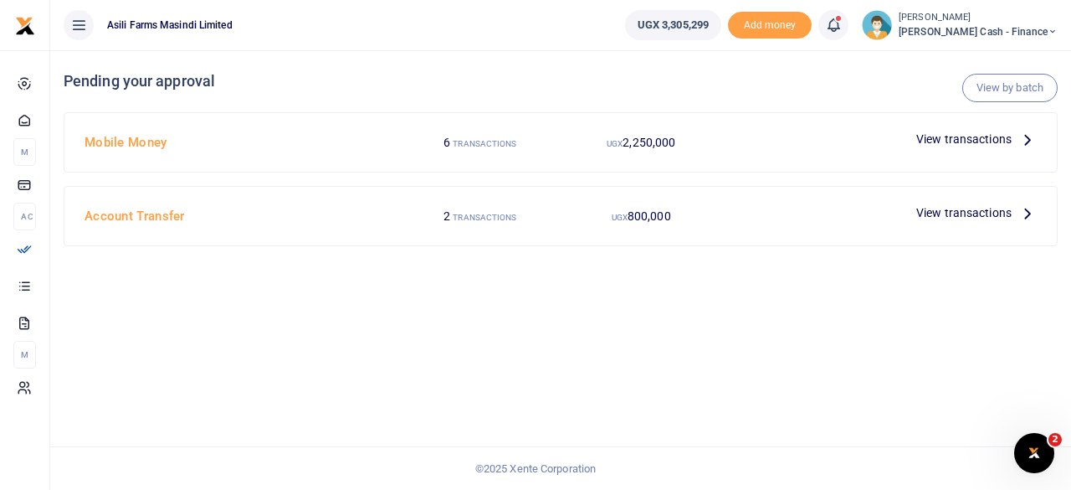
click at [1006, 213] on span "View transactions" at bounding box center [963, 212] width 95 height 18
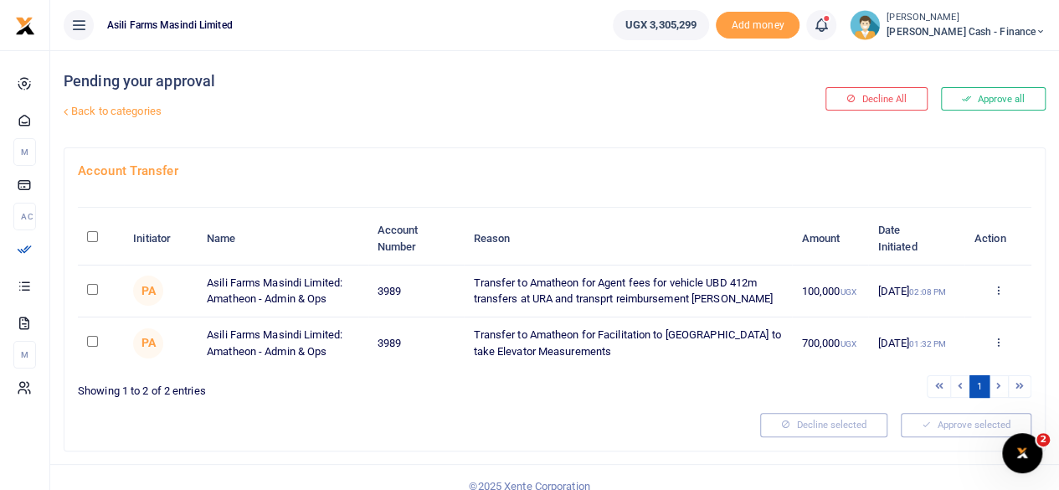
click at [99, 235] on th "\a \a : activate to sort column descending" at bounding box center [101, 239] width 46 height 52
click at [93, 287] on input "checkbox" at bounding box center [92, 289] width 11 height 11
checkbox input "true"
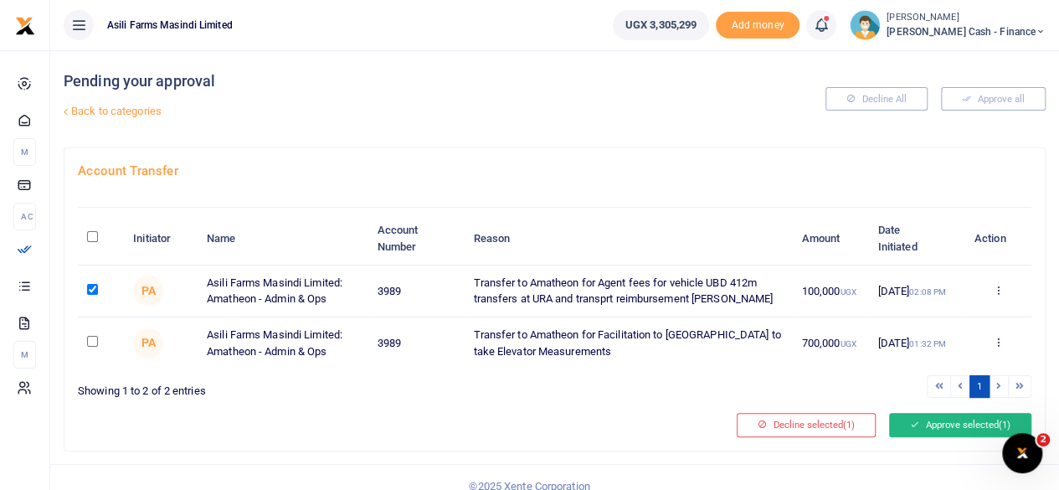
click at [949, 427] on button "Approve selected (1)" at bounding box center [960, 424] width 142 height 23
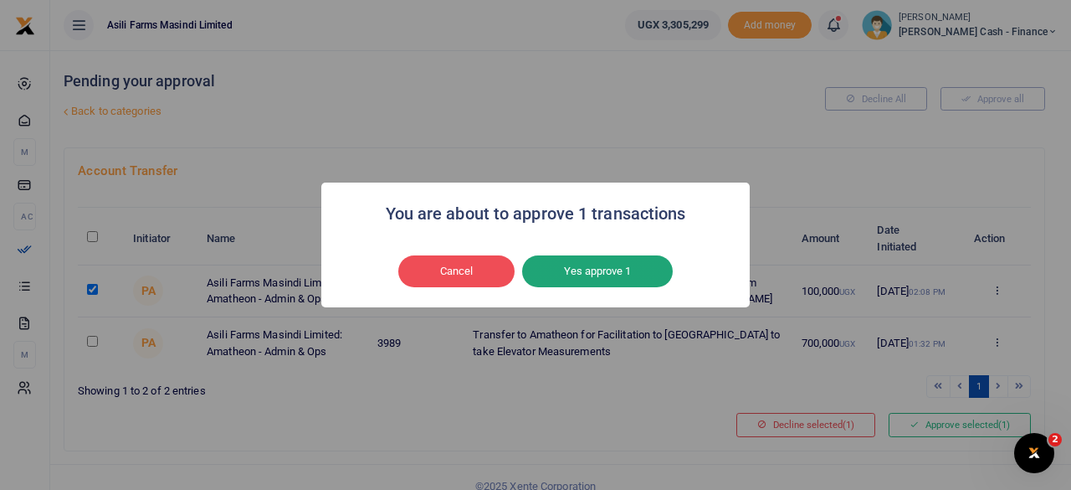
click at [595, 264] on button "Yes approve 1" at bounding box center [597, 271] width 151 height 32
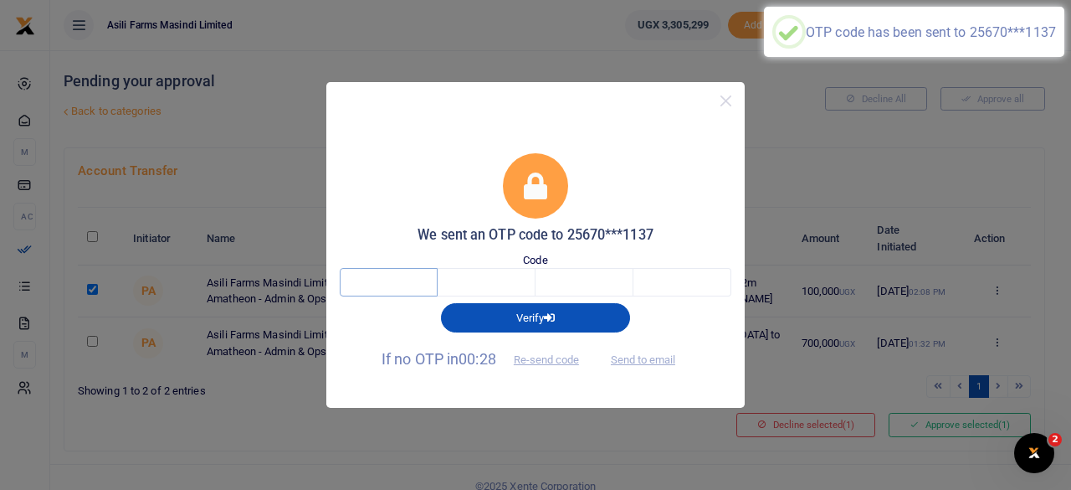
click at [410, 291] on input "text" at bounding box center [389, 282] width 98 height 28
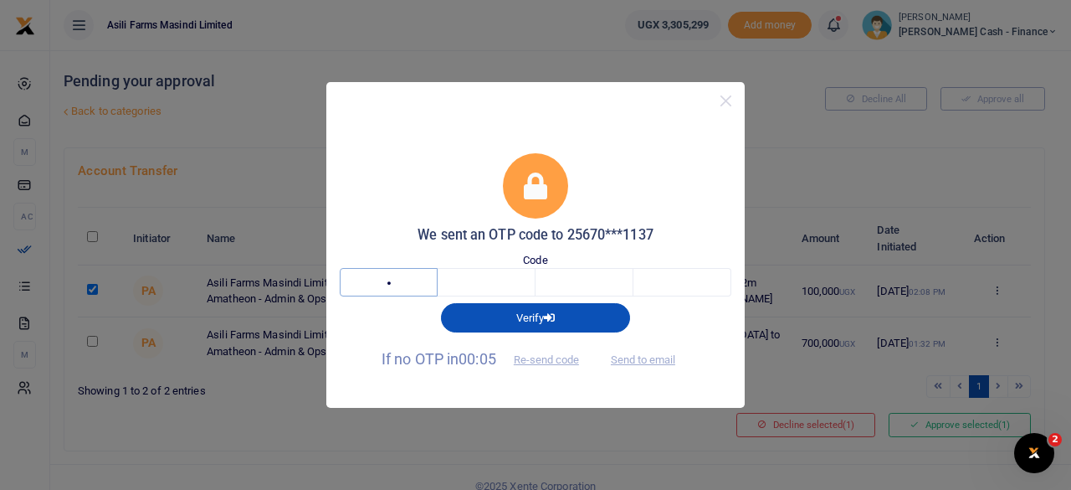
type input "5"
type input "4"
type input "7"
type input "9"
type input "3"
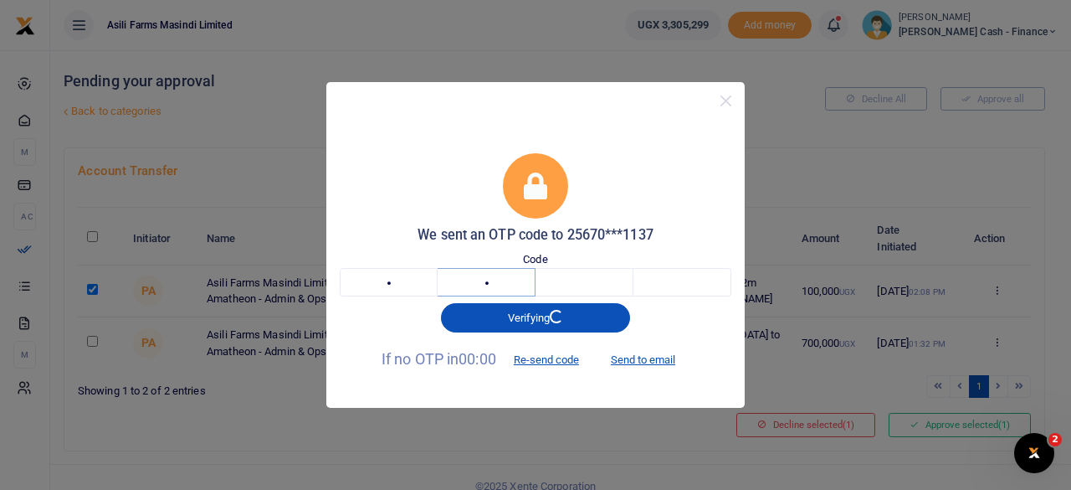
type input "1"
type input "5"
type input "9"
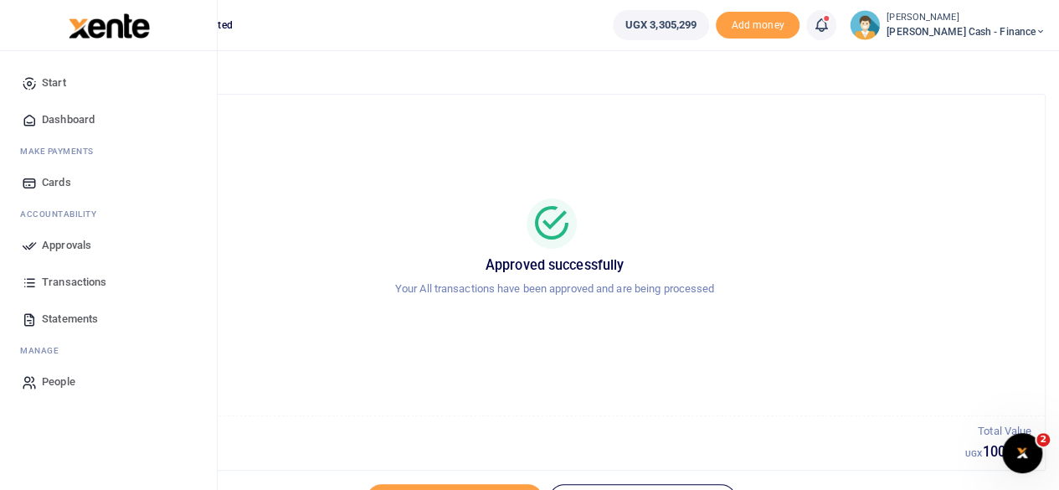
click at [64, 251] on span "Approvals" at bounding box center [66, 245] width 49 height 17
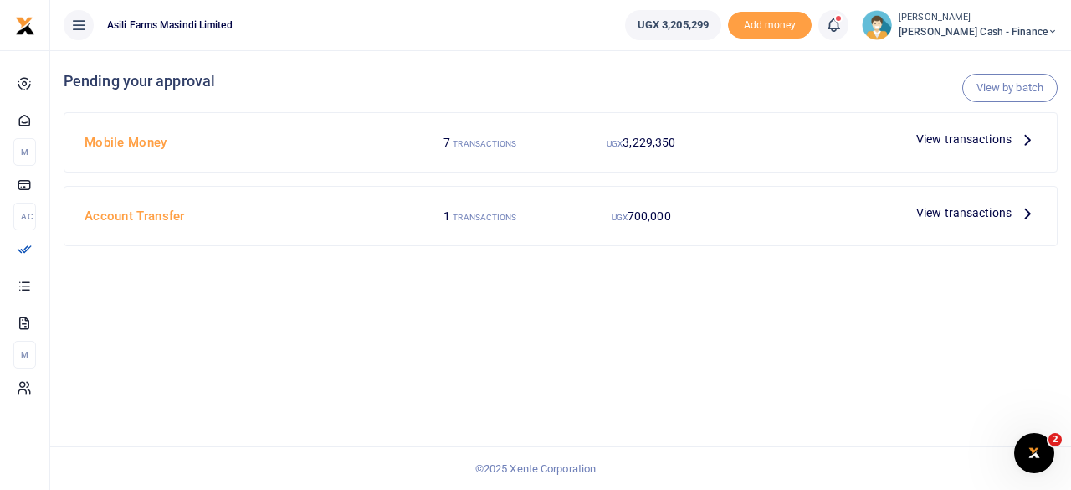
click at [989, 207] on span "View transactions" at bounding box center [963, 212] width 95 height 18
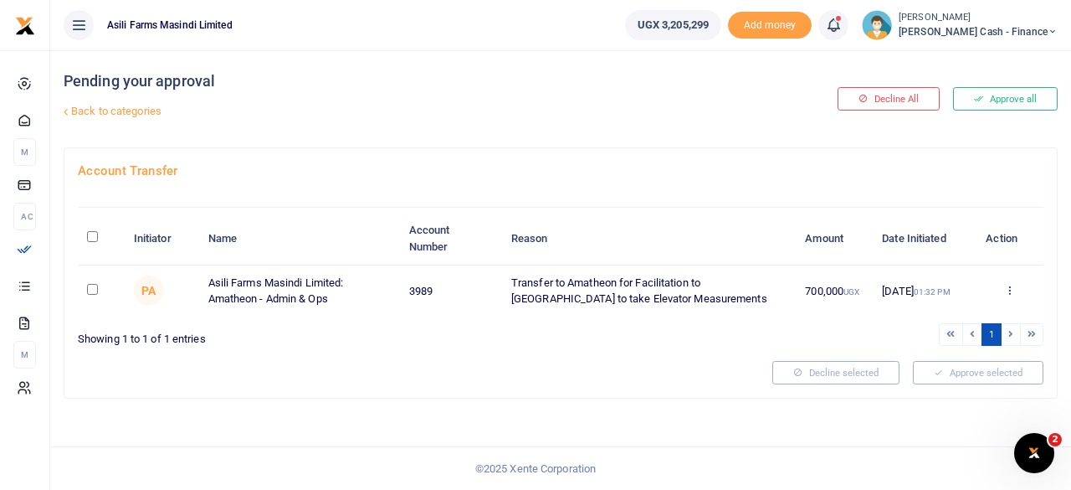
click at [1008, 291] on icon at bounding box center [1009, 290] width 11 height 12
click at [937, 391] on link "Details" at bounding box center [949, 391] width 132 height 23
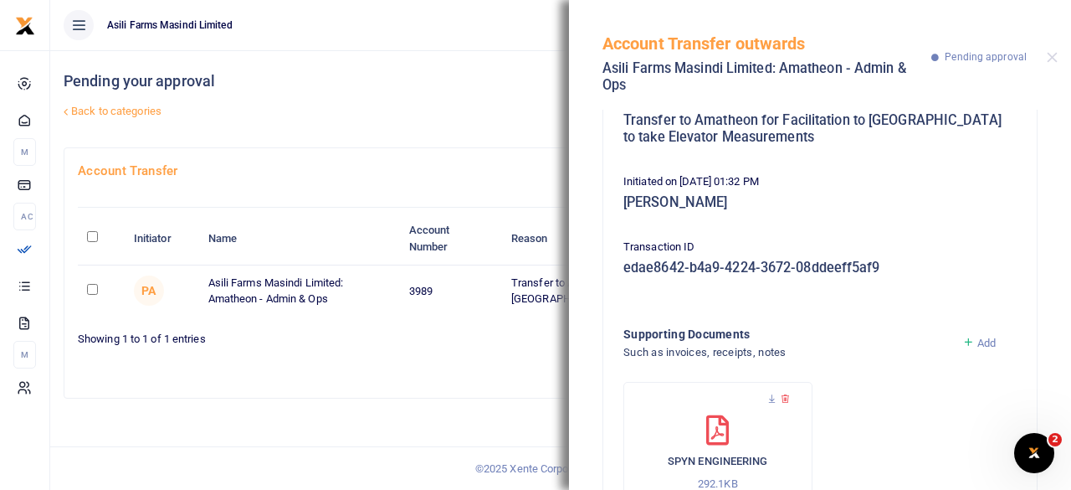
scroll to position [249, 0]
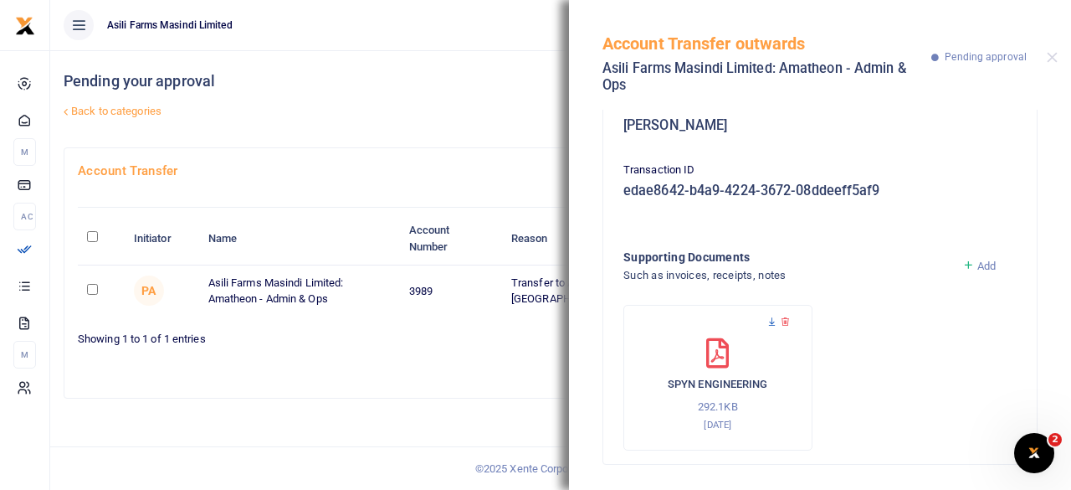
click at [772, 319] on icon at bounding box center [772, 321] width 11 height 11
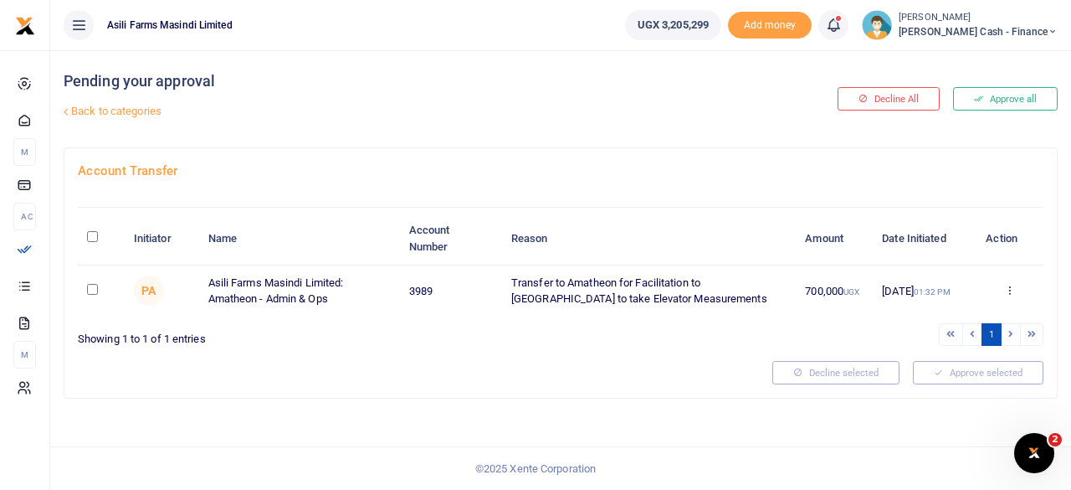
click at [88, 233] on input "\a \a : activate to sort column descending" at bounding box center [92, 236] width 11 height 11
checkbox input "true"
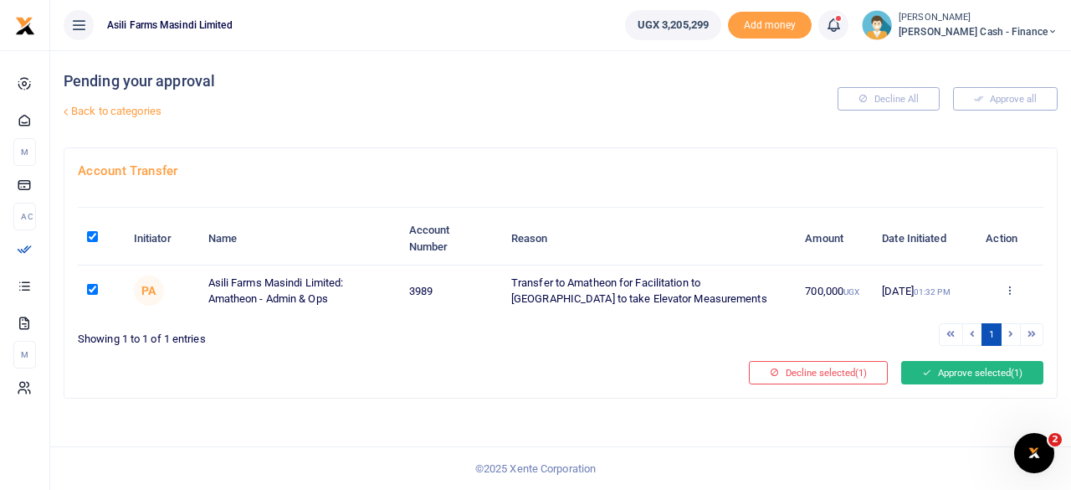
click at [981, 371] on button "Approve selected (1)" at bounding box center [972, 372] width 142 height 23
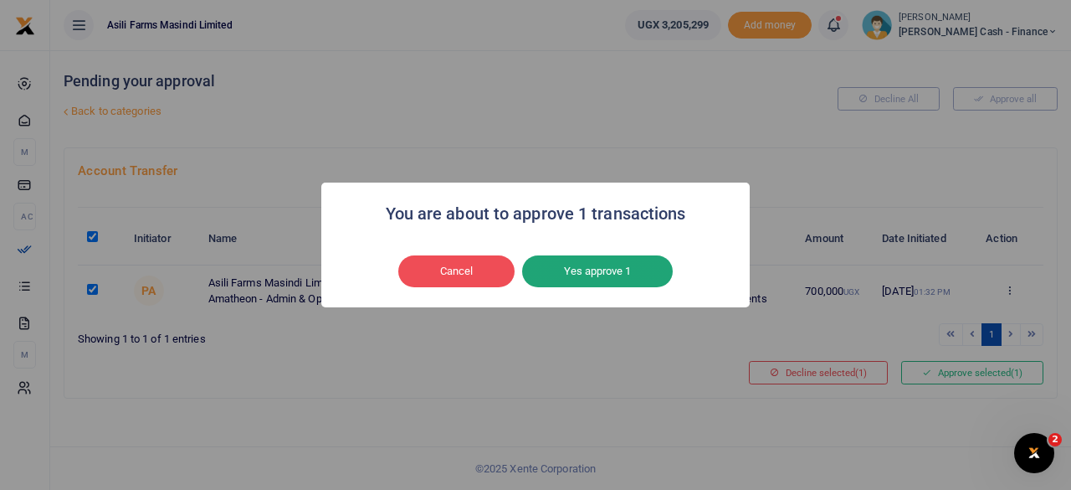
click at [620, 270] on button "Yes approve 1" at bounding box center [597, 271] width 151 height 32
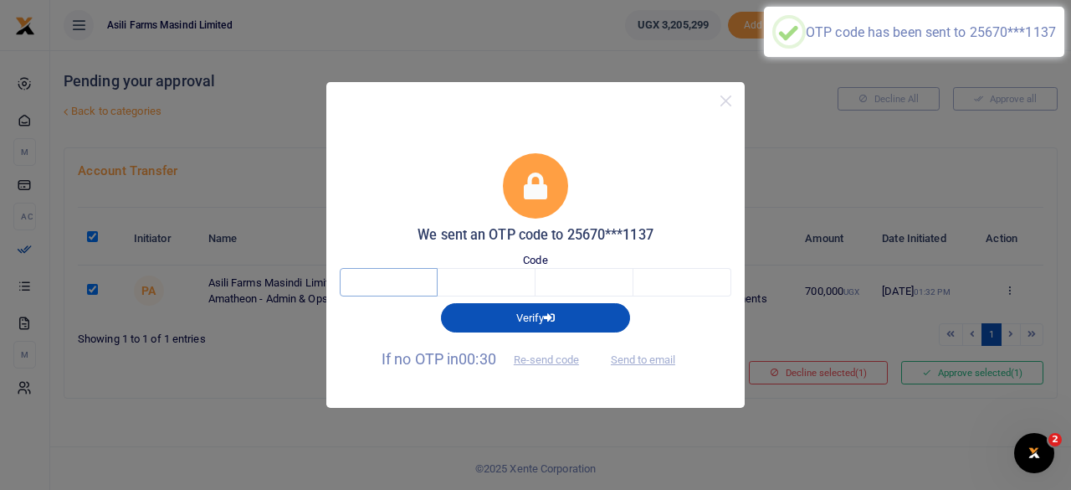
click at [400, 289] on input "text" at bounding box center [389, 282] width 98 height 28
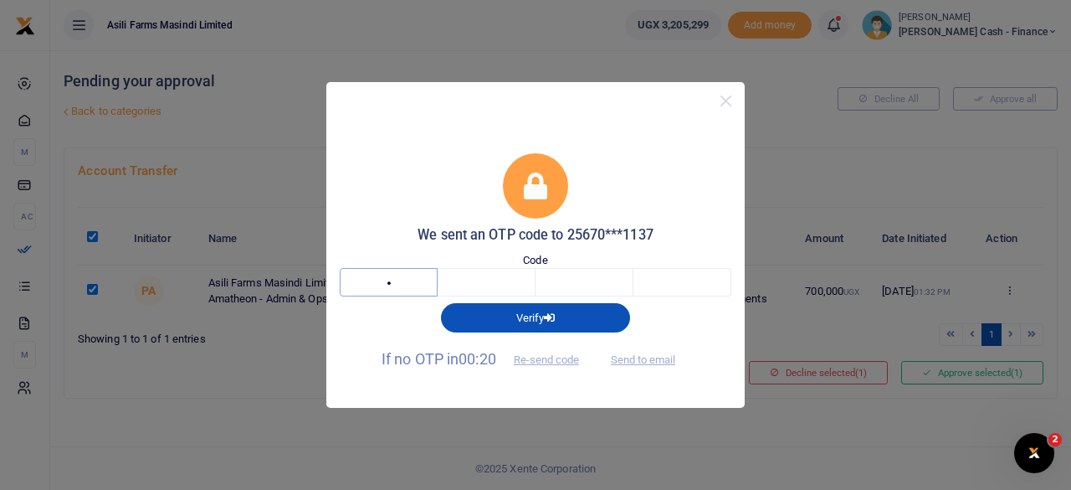
type input "3"
type input "7"
type input "9"
type input "4"
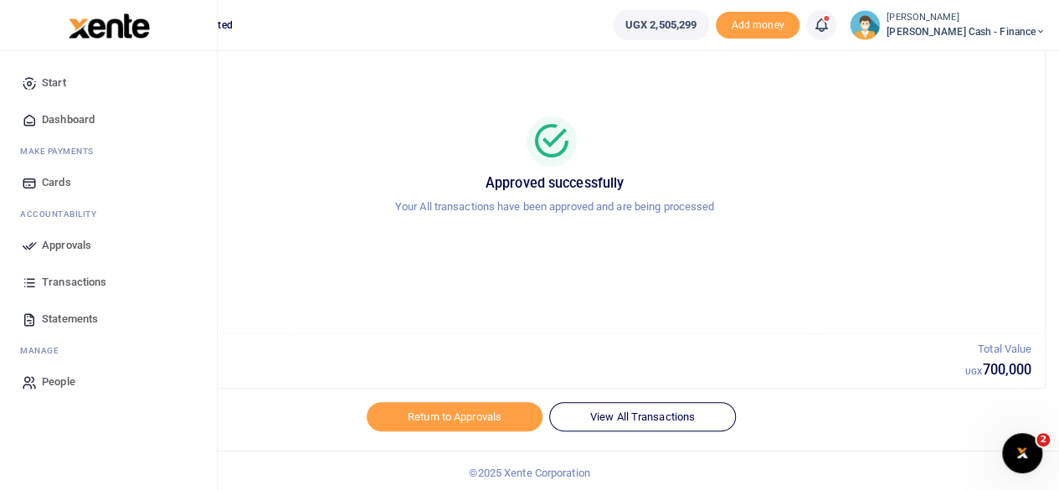
scroll to position [85, 0]
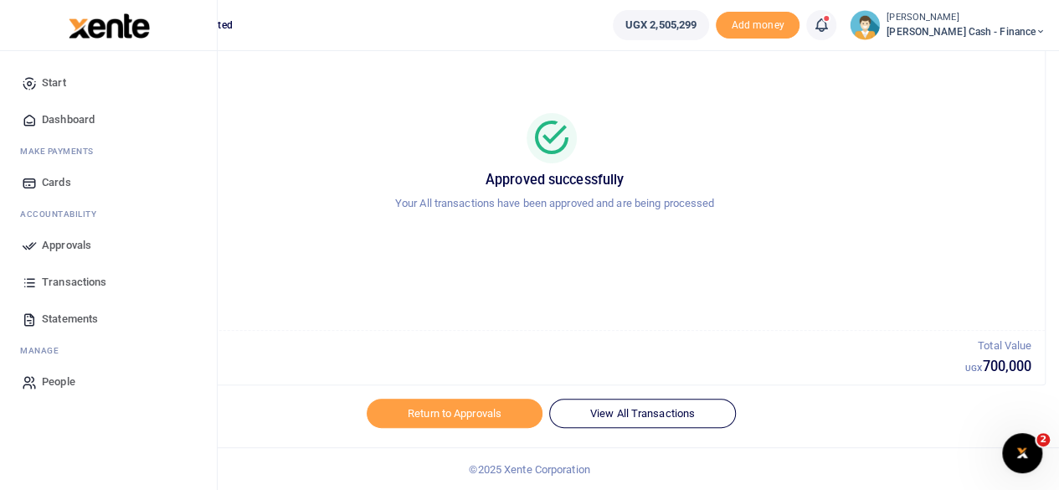
click at [59, 247] on span "Approvals" at bounding box center [66, 245] width 49 height 17
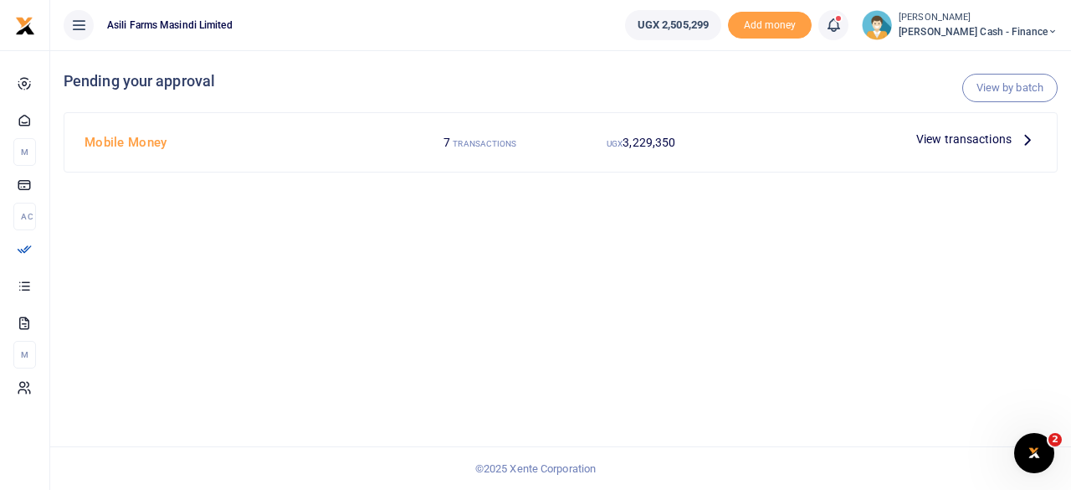
click at [1016, 138] on p "View transactions" at bounding box center [976, 139] width 121 height 18
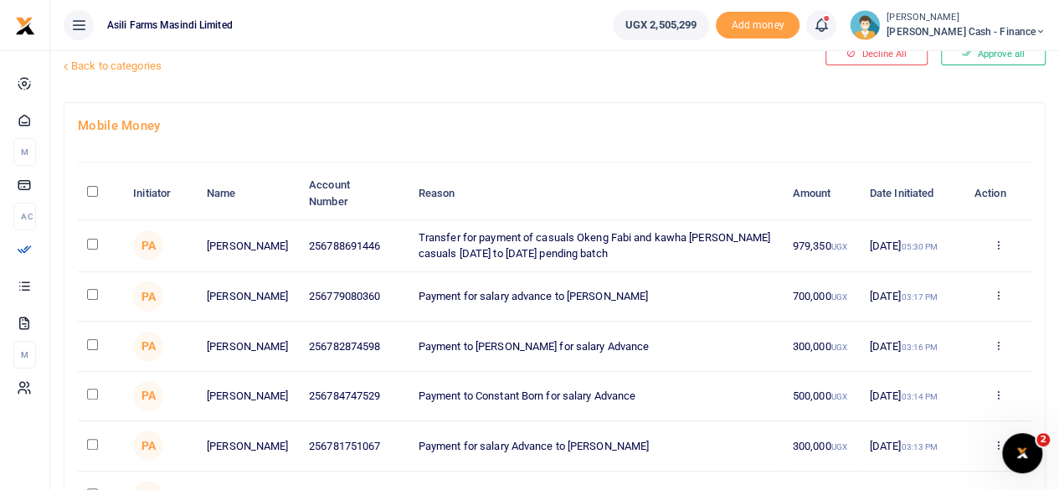
scroll to position [84, 0]
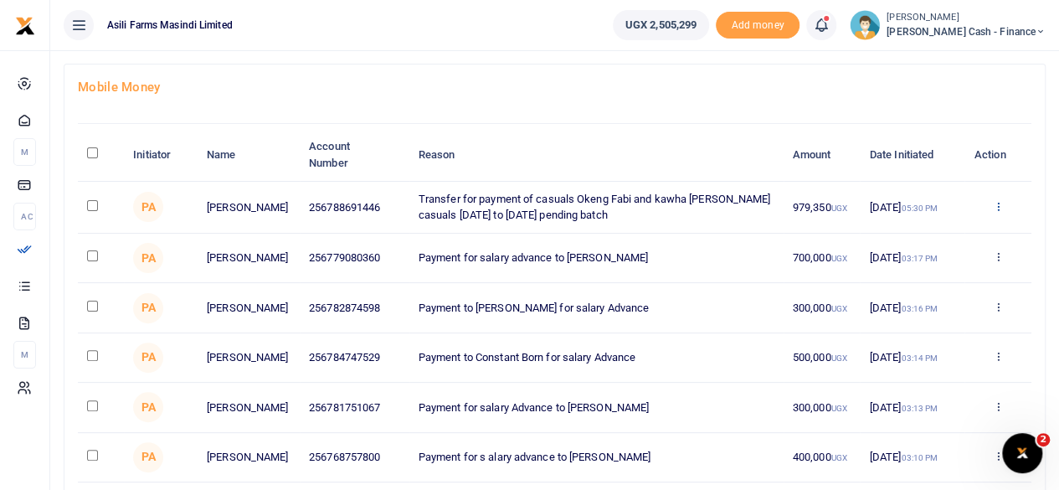
click at [998, 200] on icon at bounding box center [997, 206] width 11 height 12
click at [928, 302] on link "Details" at bounding box center [936, 307] width 132 height 23
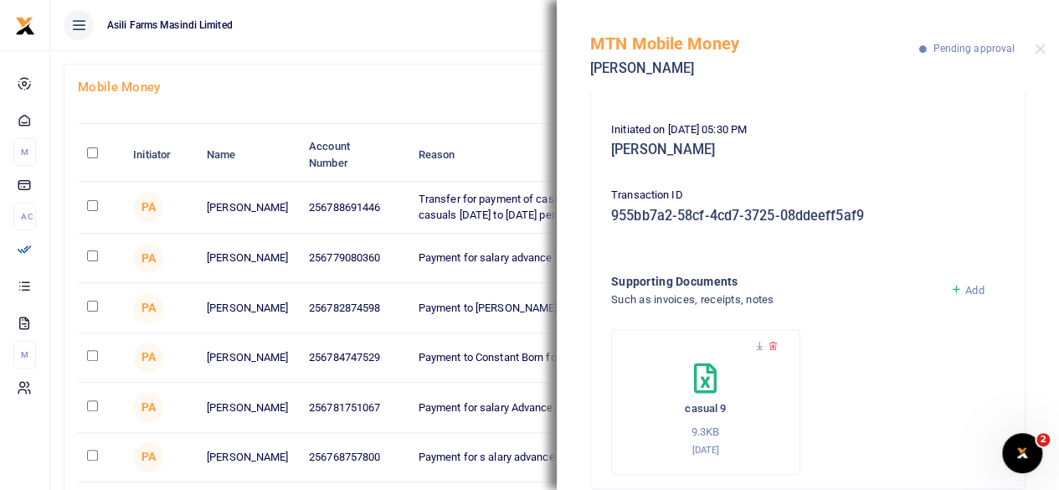
scroll to position [233, 0]
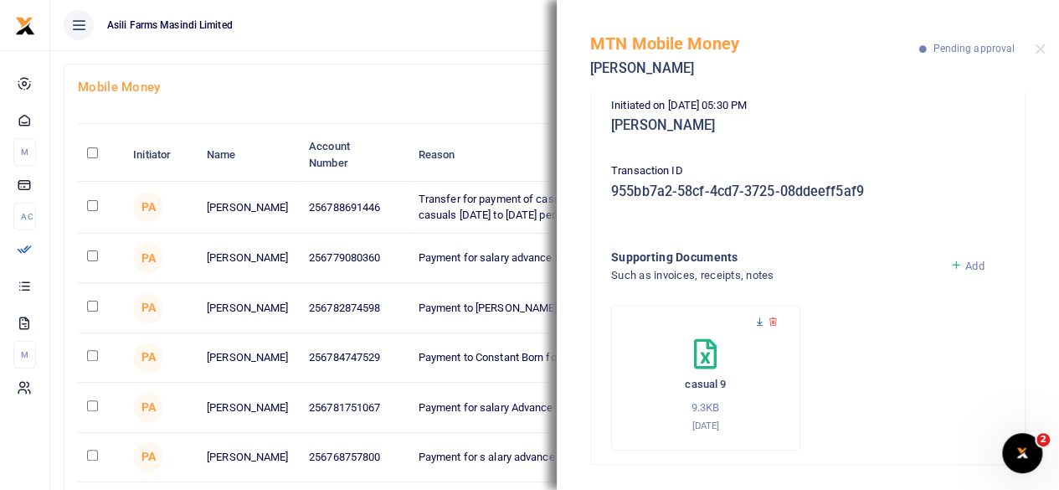
click at [760, 319] on icon at bounding box center [759, 321] width 11 height 11
click at [1034, 46] on button "Close" at bounding box center [1039, 49] width 11 height 11
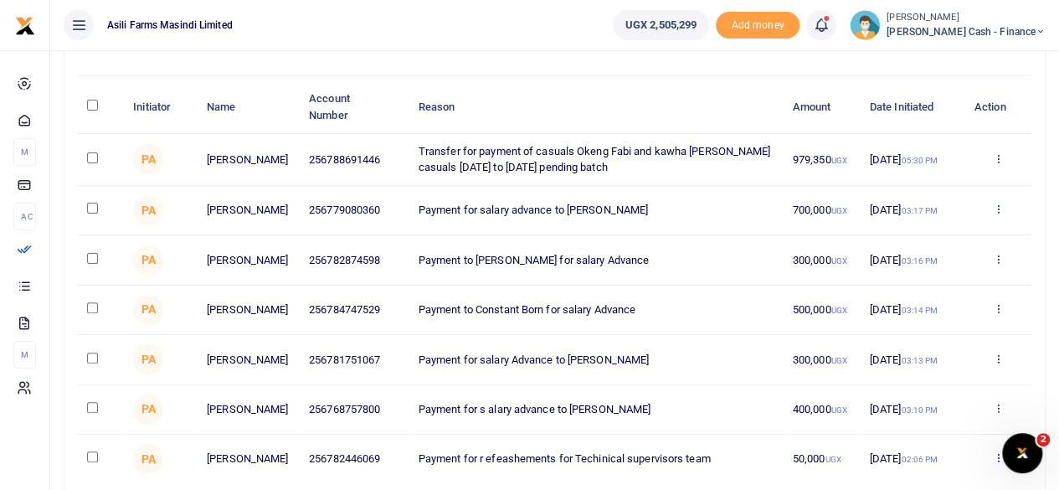
scroll to position [167, 0]
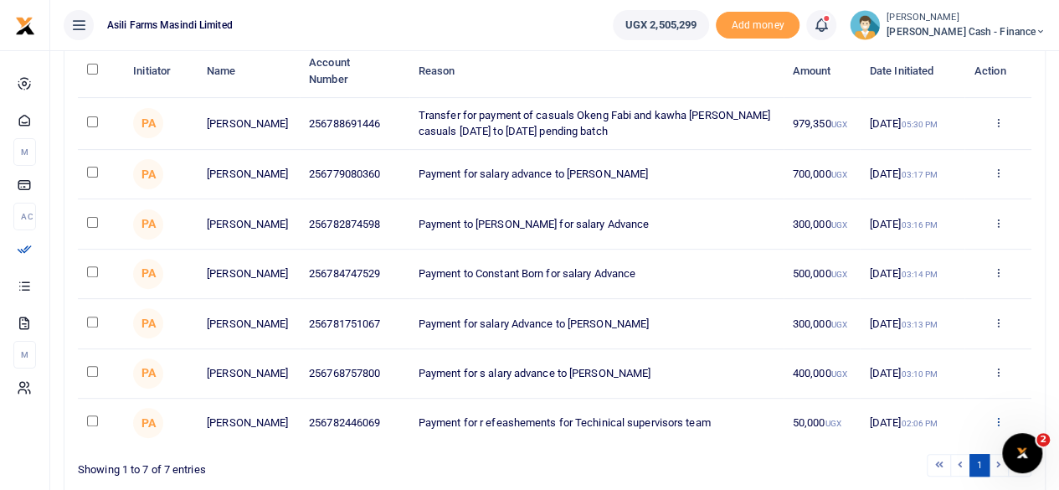
click at [992, 427] on icon at bounding box center [997, 421] width 11 height 12
click at [928, 407] on link "Details" at bounding box center [936, 394] width 132 height 23
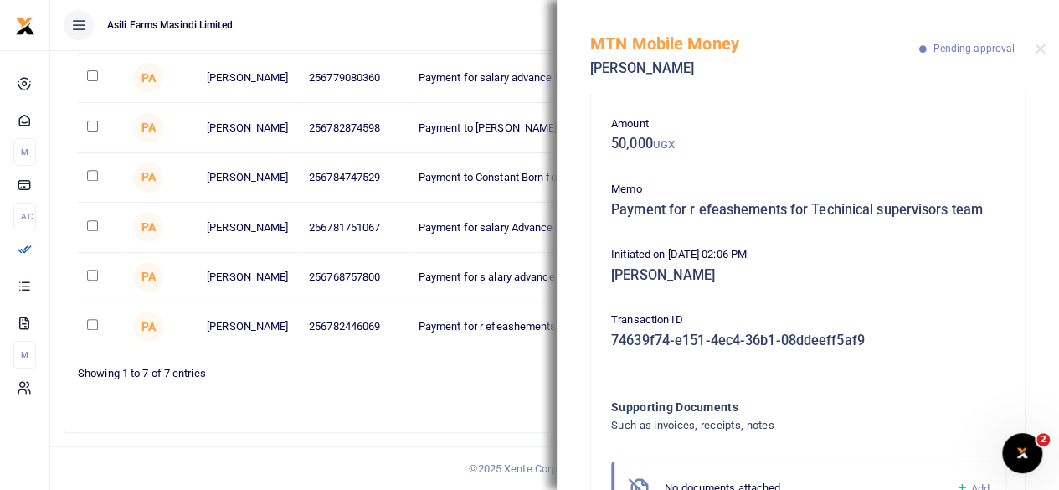
scroll to position [0, 0]
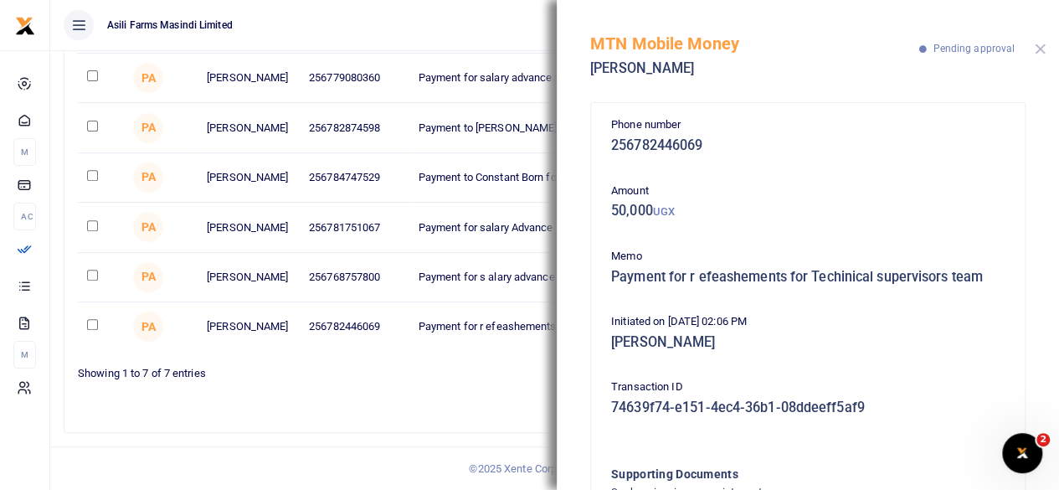
click at [1043, 51] on button "Close" at bounding box center [1039, 49] width 11 height 11
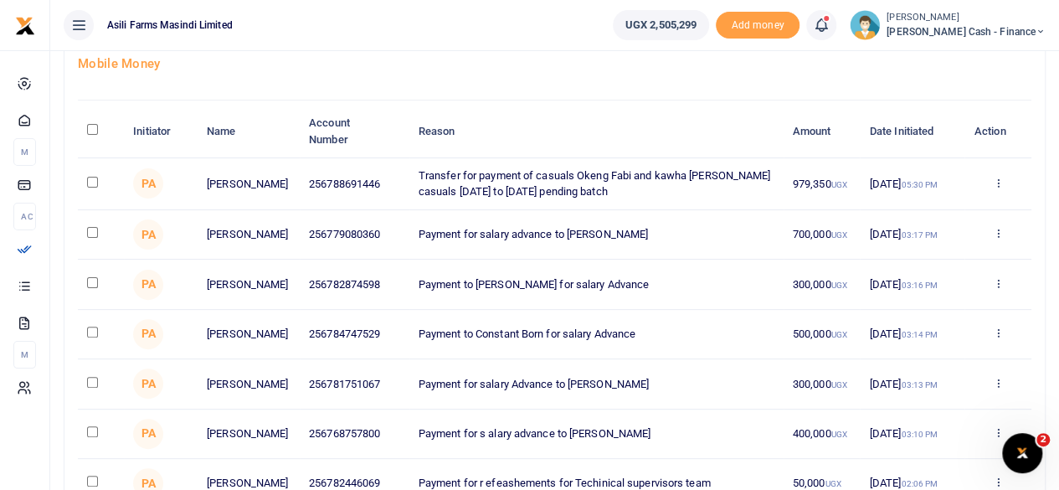
scroll to position [274, 0]
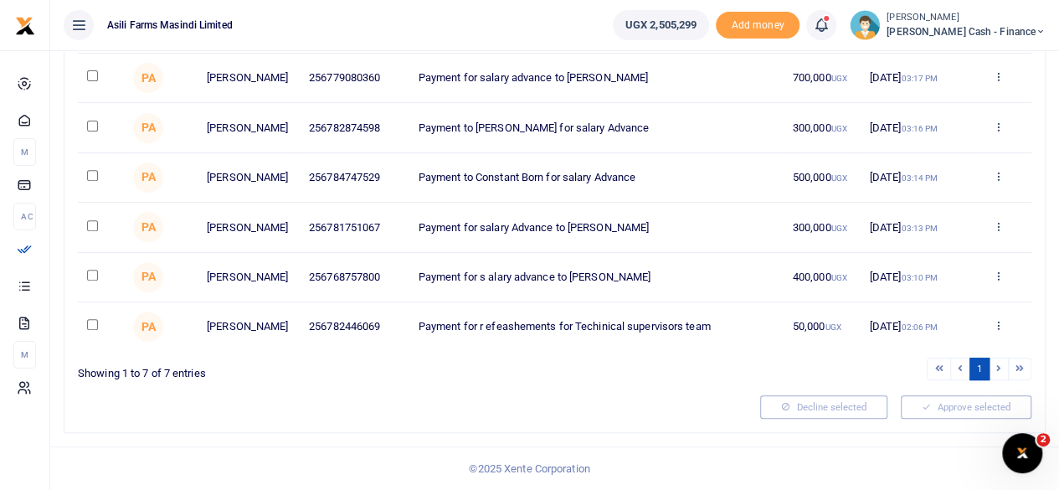
click at [89, 269] on input "checkbox" at bounding box center [92, 274] width 11 height 11
checkbox input "true"
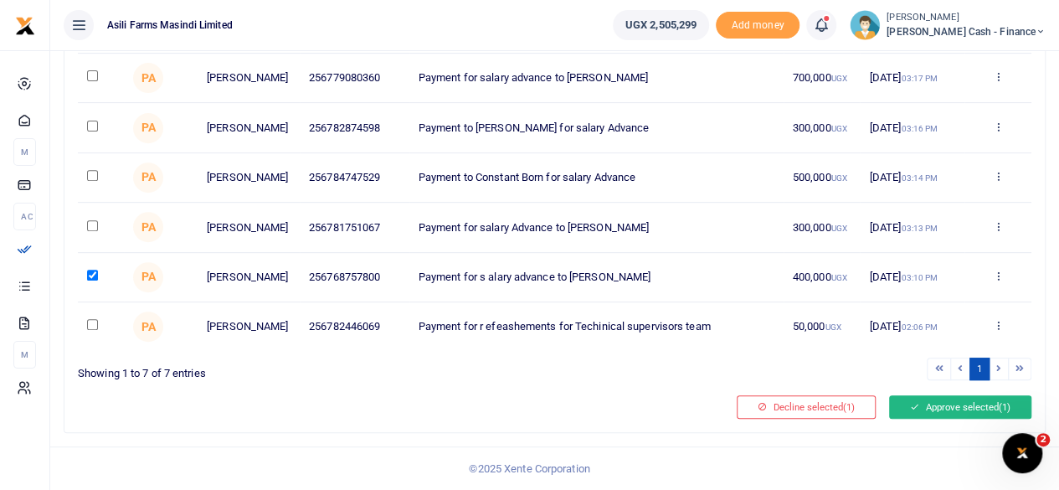
click at [955, 408] on button "Approve selected (1)" at bounding box center [960, 406] width 142 height 23
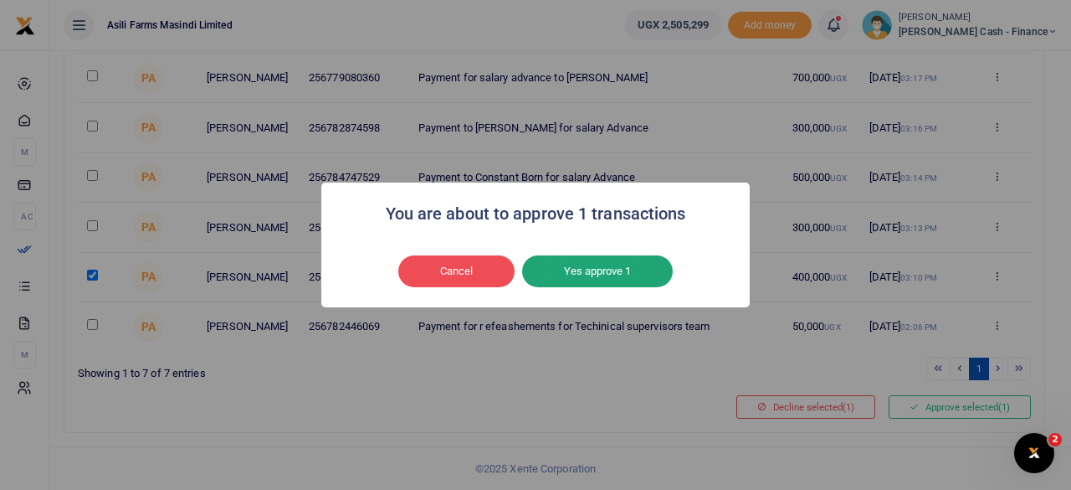
click at [623, 272] on button "Yes approve 1" at bounding box center [597, 271] width 151 height 32
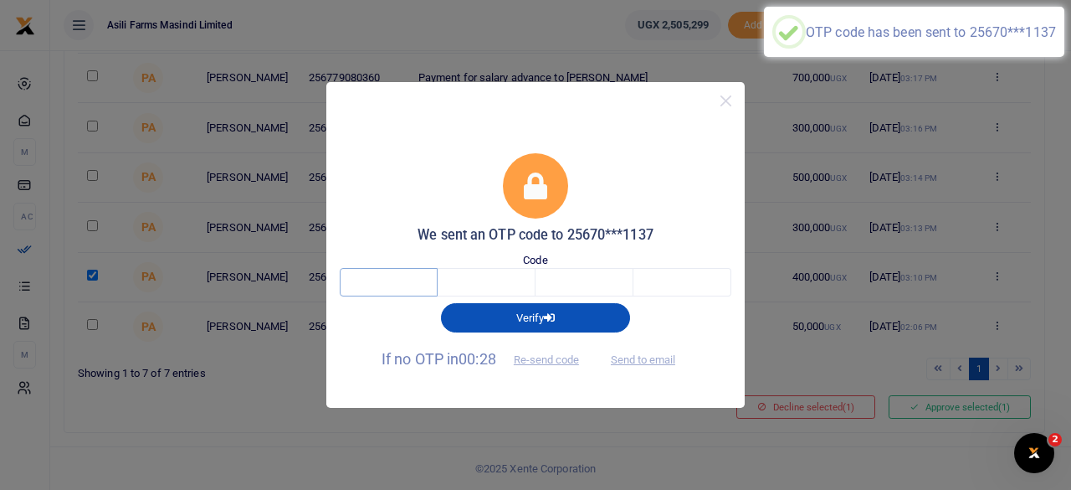
click at [402, 280] on input "text" at bounding box center [389, 282] width 98 height 28
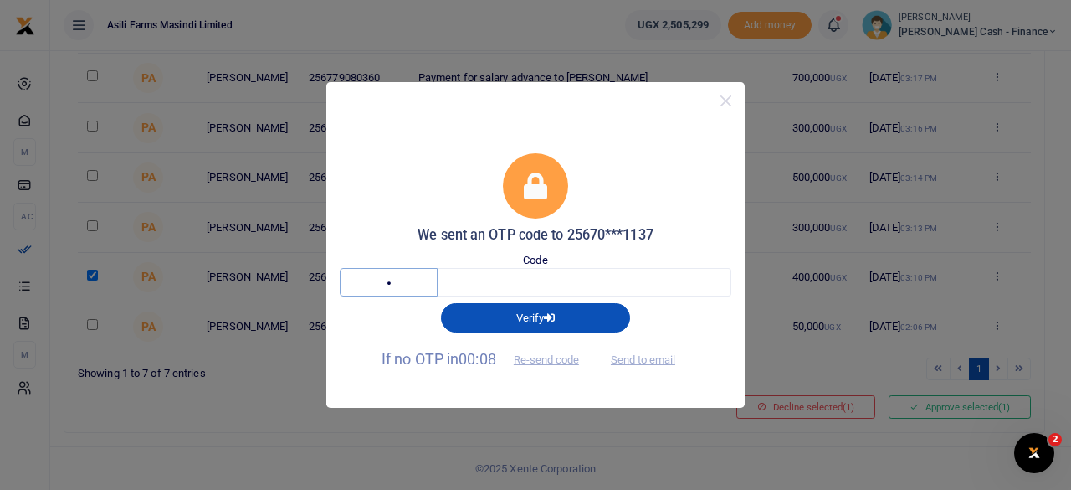
type input "9"
type input "2"
type input "1"
type input "7"
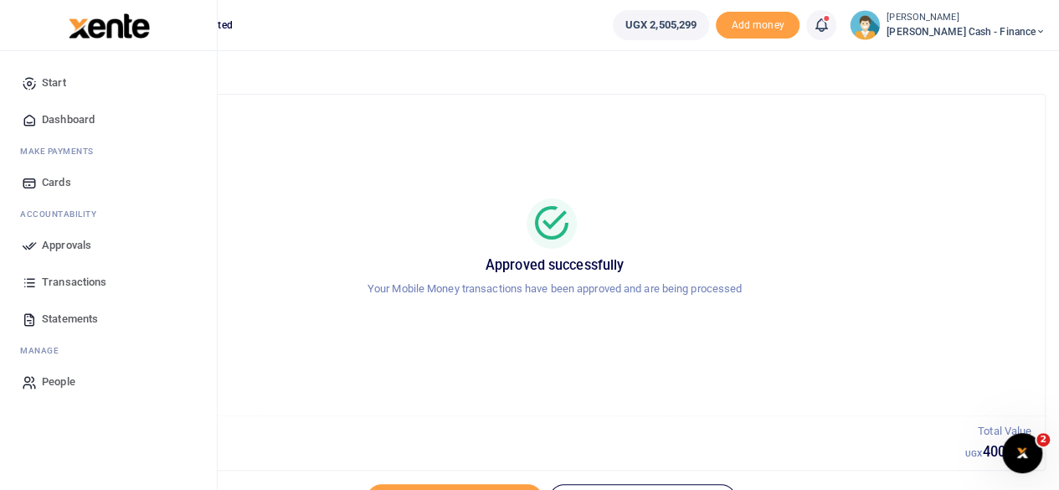
click at [62, 246] on span "Approvals" at bounding box center [66, 245] width 49 height 17
click at [70, 237] on span "Approvals" at bounding box center [66, 245] width 49 height 17
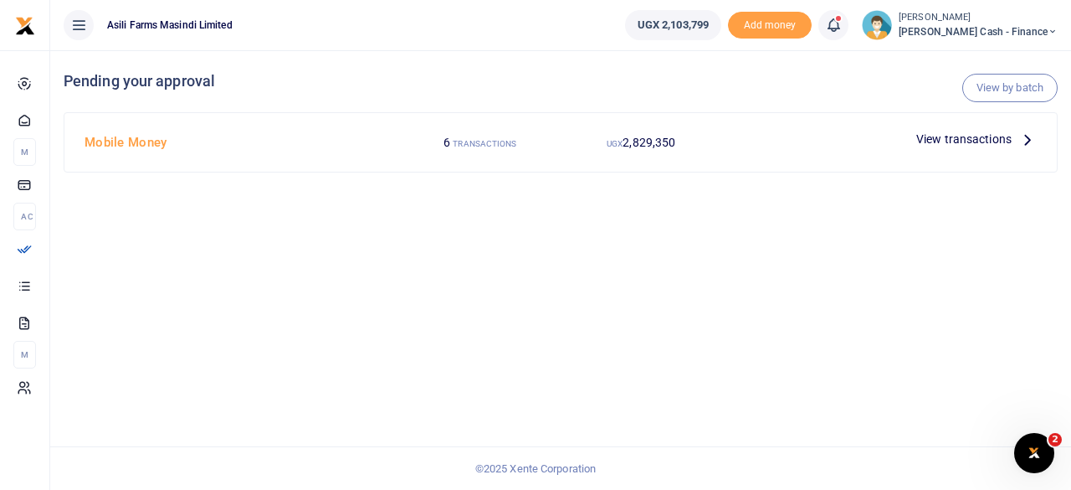
click at [1031, 146] on div "View transactions" at bounding box center [977, 138] width 134 height 25
click at [1027, 143] on icon at bounding box center [1027, 139] width 18 height 18
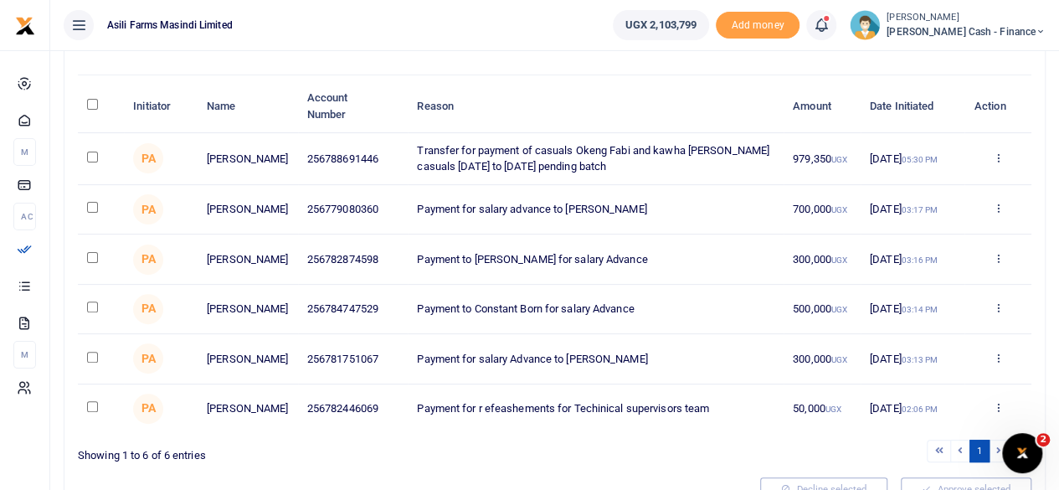
scroll to position [167, 0]
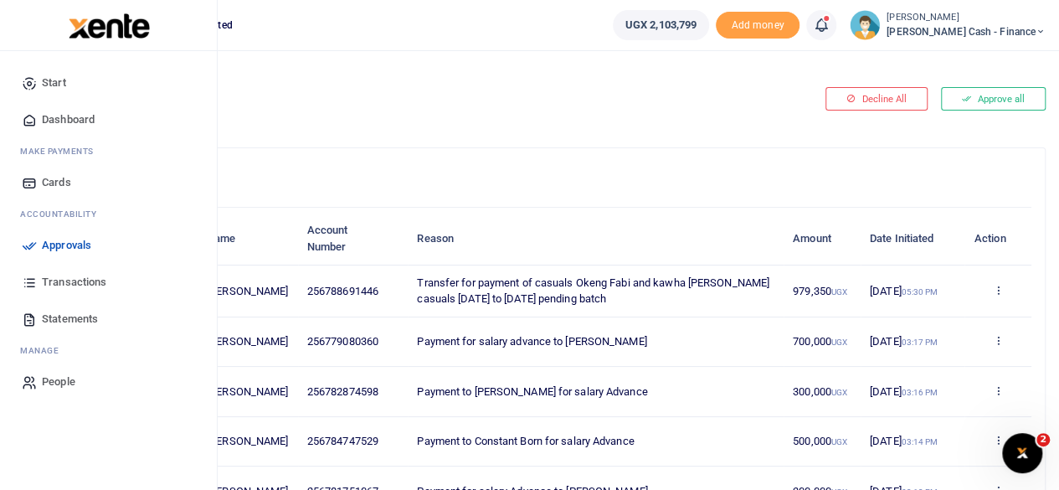
click at [57, 237] on span "Approvals" at bounding box center [66, 245] width 49 height 17
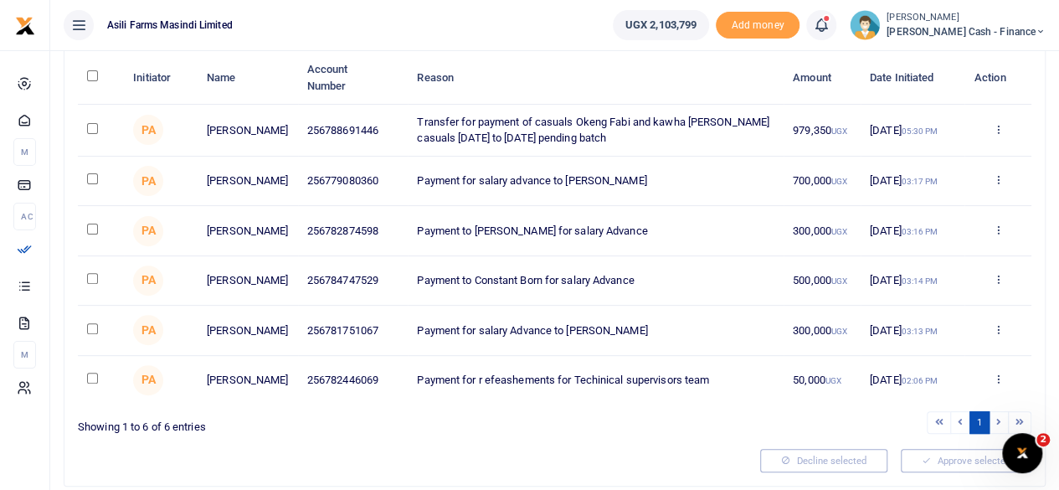
scroll to position [167, 0]
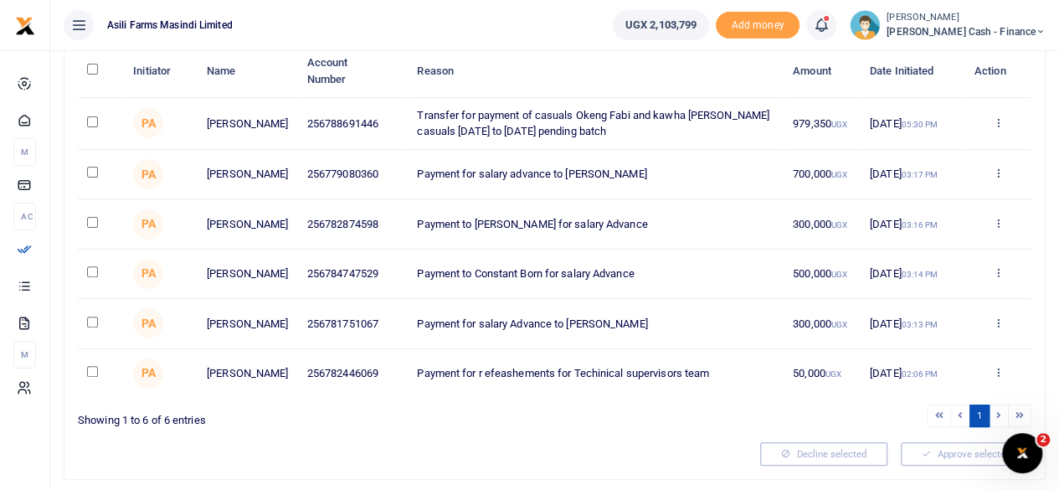
click at [94, 121] on input "checkbox" at bounding box center [92, 121] width 11 height 11
checkbox input "true"
click at [95, 170] on input "checkbox" at bounding box center [92, 172] width 11 height 11
checkbox input "true"
click at [95, 223] on input "checkbox" at bounding box center [92, 222] width 11 height 11
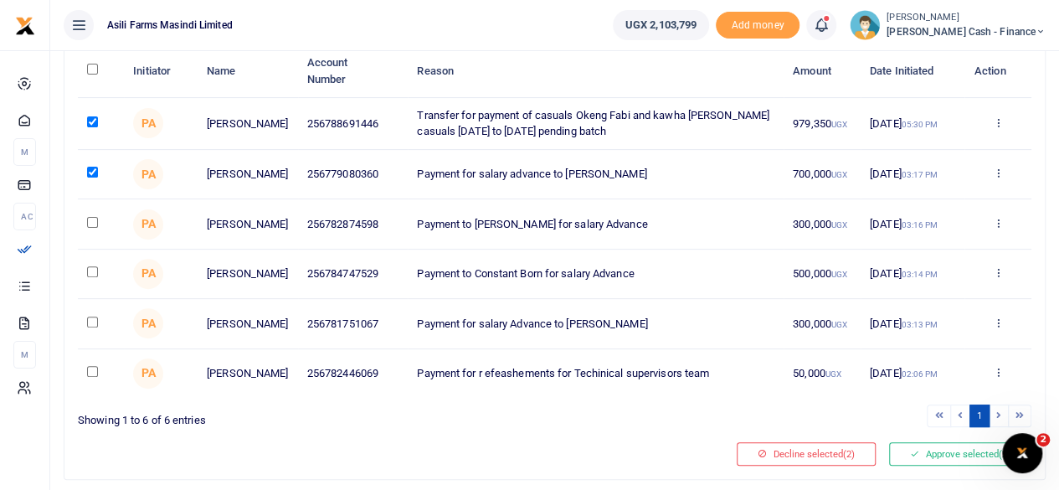
checkbox input "true"
click at [95, 274] on input "checkbox" at bounding box center [92, 271] width 11 height 11
checkbox input "true"
click at [95, 326] on input "checkbox" at bounding box center [92, 321] width 11 height 11
checkbox input "true"
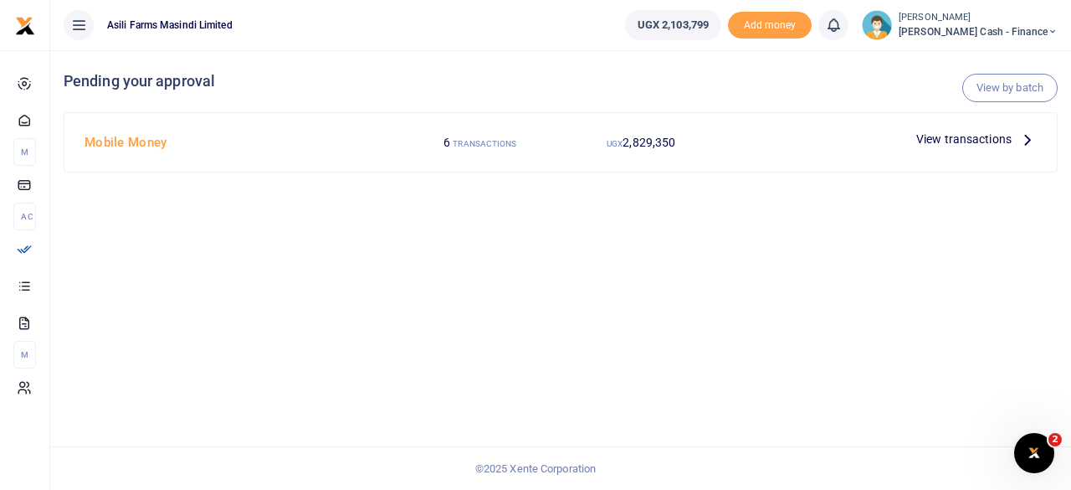
click at [1011, 140] on span "View transactions" at bounding box center [963, 139] width 95 height 18
